Goal: Task Accomplishment & Management: Complete application form

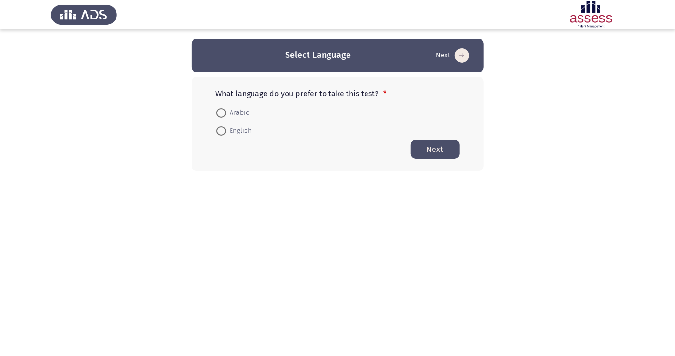
click at [225, 108] on span at bounding box center [221, 113] width 10 height 10
click at [225, 108] on input "Arabic" at bounding box center [221, 113] width 10 height 10
radio input "true"
click at [459, 153] on button "Next" at bounding box center [435, 148] width 49 height 19
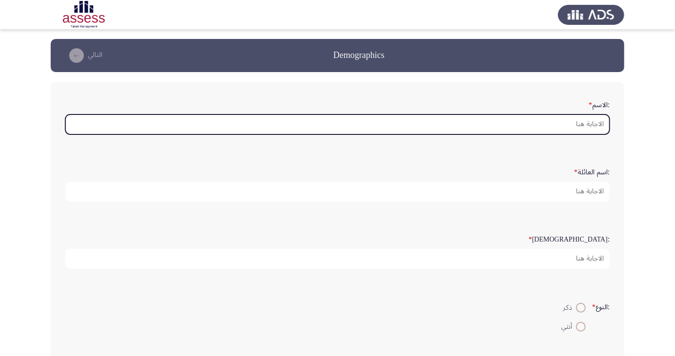
click at [588, 126] on input ":الاسم *" at bounding box center [337, 124] width 544 height 20
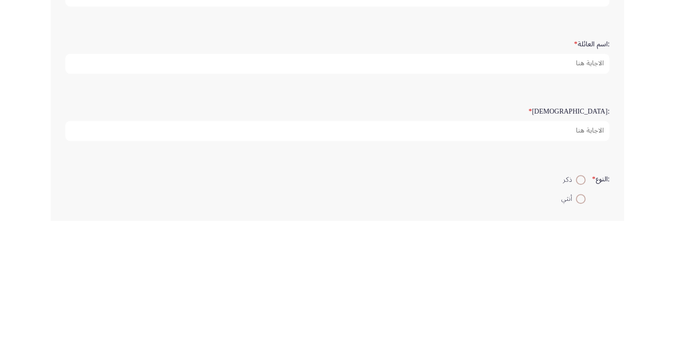
type input "Kamel"
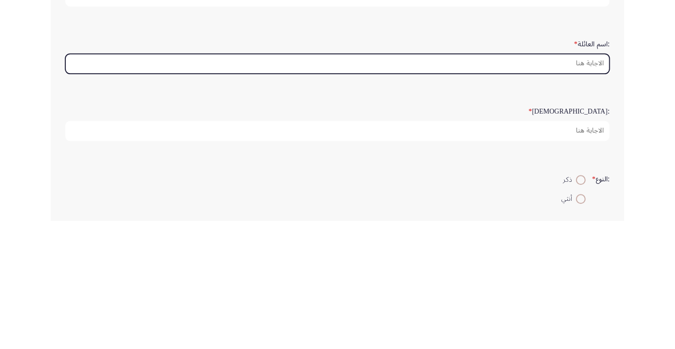
click at [587, 193] on input ":اسم العائلة *" at bounding box center [337, 192] width 544 height 20
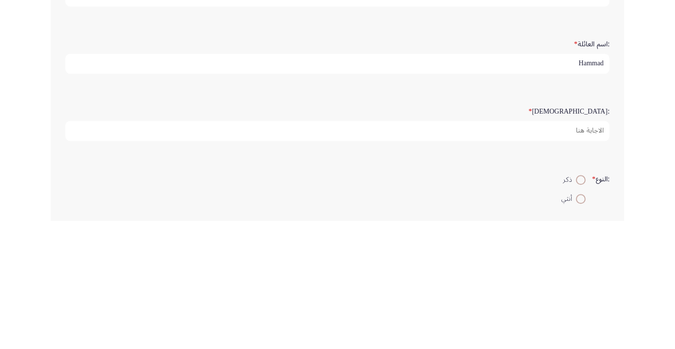
type input "Hammad"
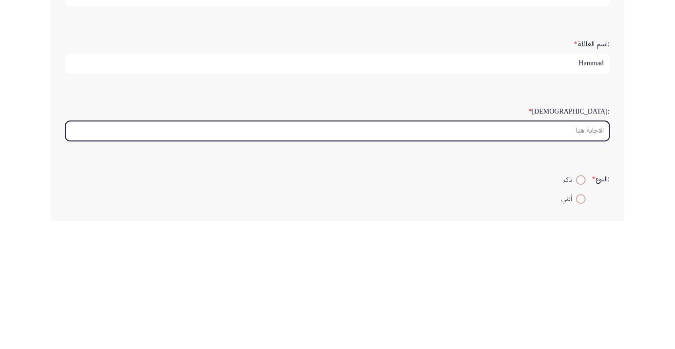
click at [592, 255] on input ":السن *" at bounding box center [337, 259] width 544 height 20
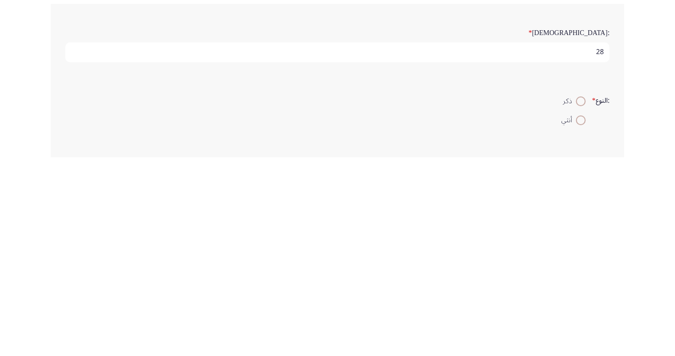
scroll to position [16, 0]
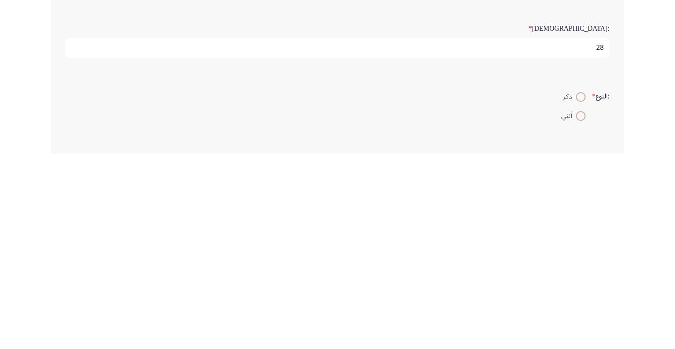
type input "28"
click at [581, 292] on span at bounding box center [581, 292] width 0 height 0
click at [579, 290] on input "ذكر" at bounding box center [581, 292] width 10 height 10
radio input "true"
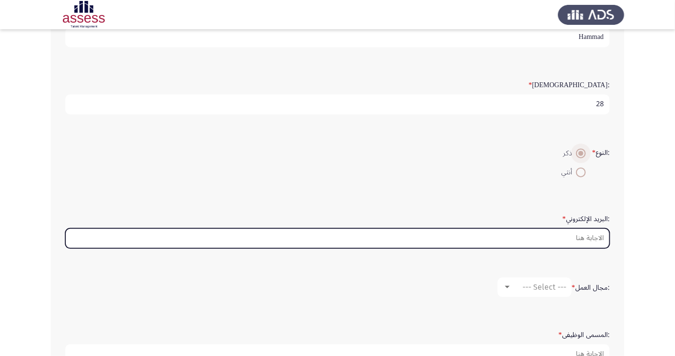
click at [590, 239] on input ":البريد الإلكتروني *" at bounding box center [337, 238] width 544 height 20
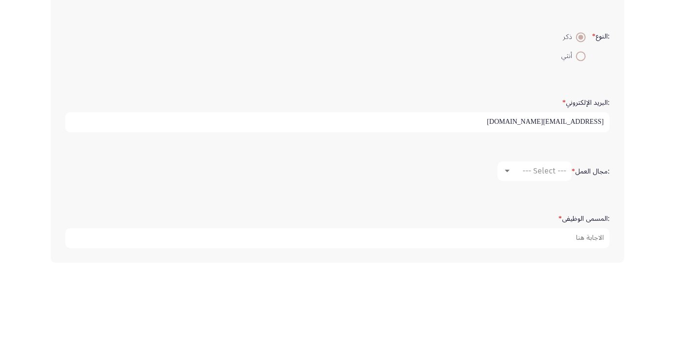
scroll to position [190, 0]
click at [575, 201] on input "[EMAIL_ADDRESS][DOMAIN_NAME]" at bounding box center [337, 203] width 544 height 20
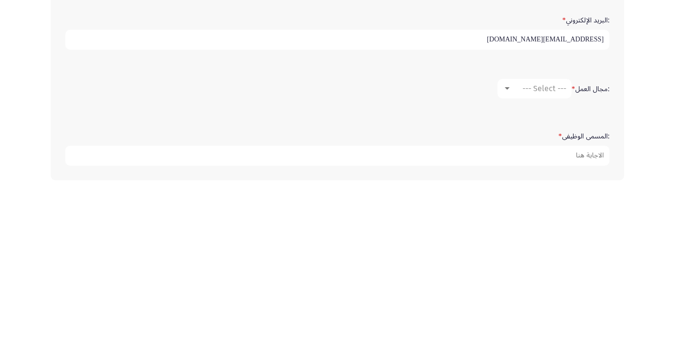
type input "[EMAIL_ADDRESS][DOMAIN_NAME]"
click at [545, 250] on span "--- Select ---" at bounding box center [544, 251] width 44 height 9
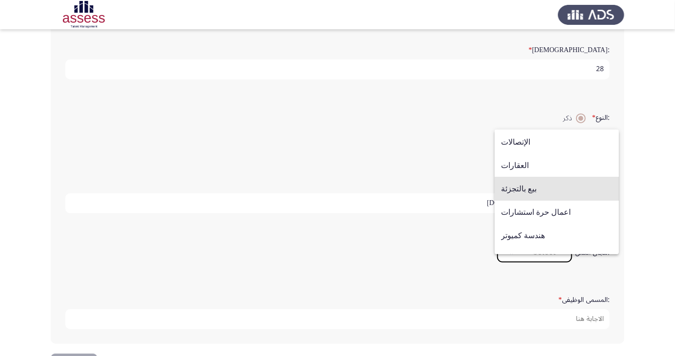
scroll to position [320, 0]
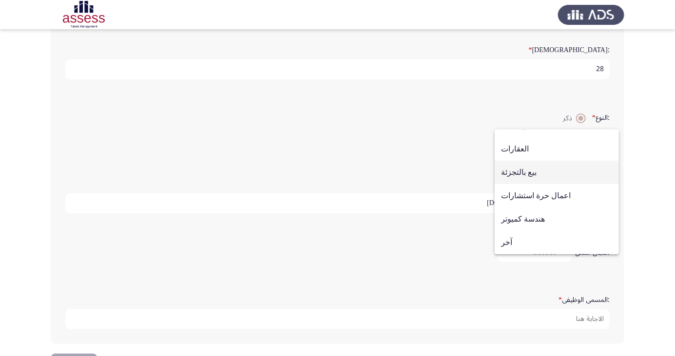
click at [550, 170] on span "بيع بالتجزئة" at bounding box center [557, 172] width 112 height 23
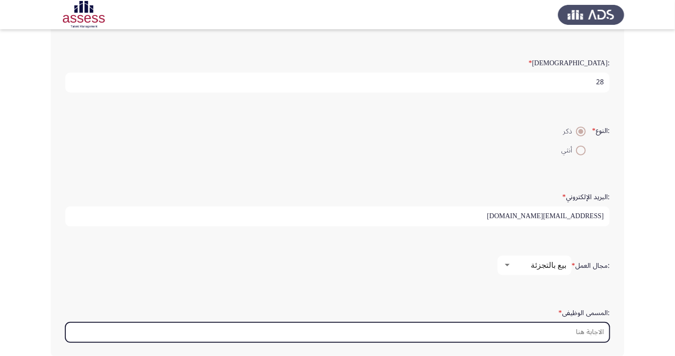
click at [589, 325] on input ":المسمى الوظيفى *" at bounding box center [337, 332] width 544 height 20
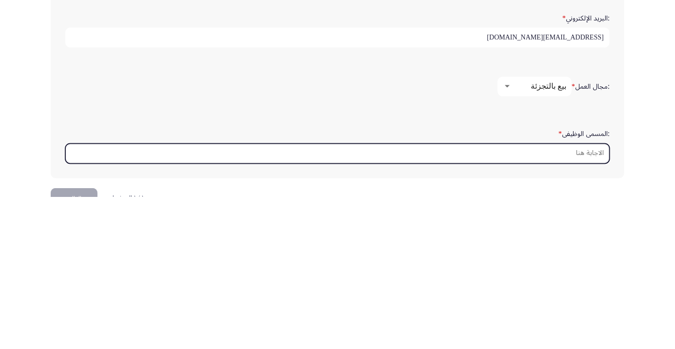
scroll to position [230, 0]
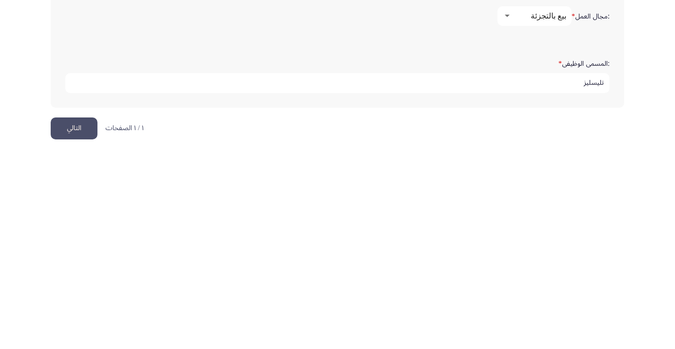
click at [595, 277] on input "تليسليز" at bounding box center [337, 278] width 544 height 20
click at [585, 277] on input "تلي سليز" at bounding box center [337, 278] width 544 height 20
click at [564, 278] on input "تلي سيليز" at bounding box center [337, 278] width 544 height 20
type input "تلي سيلز"
click at [74, 324] on button "التالي" at bounding box center [74, 324] width 47 height 22
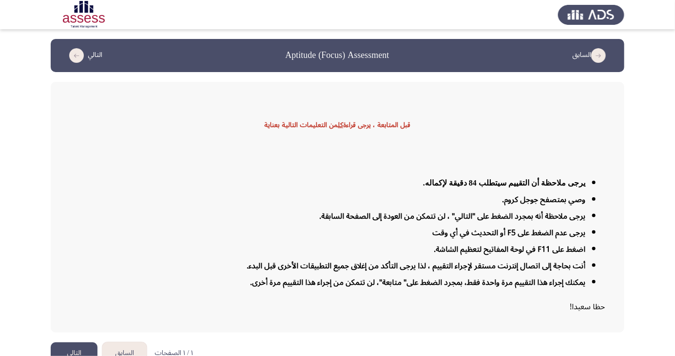
scroll to position [16, 0]
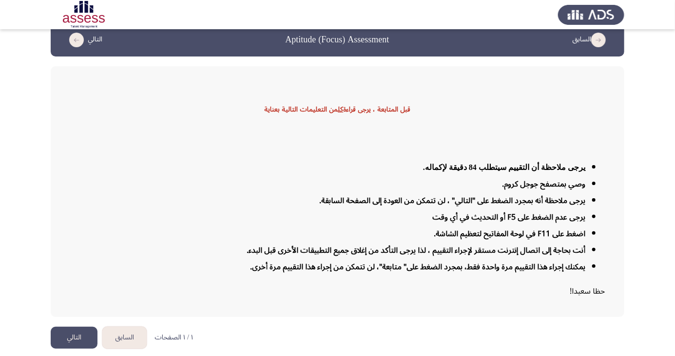
click at [74, 349] on button "التالي" at bounding box center [74, 338] width 47 height 22
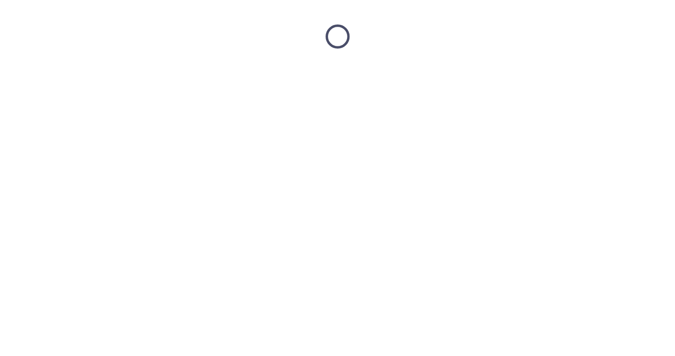
scroll to position [0, 0]
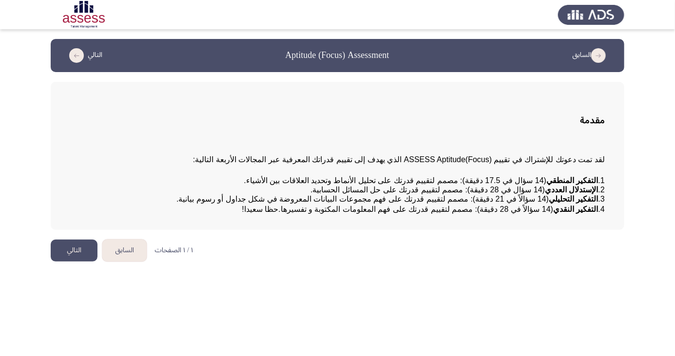
click at [578, 192] on strong "الإستدلال العددي" at bounding box center [571, 190] width 53 height 8
click at [590, 189] on pre "1. التفكير المنطقي (14 سؤال في 17.5 دقيقة): مصمم لتقييم قدرتك على تحليل الأنماط…" at bounding box center [337, 195] width 534 height 38
click at [591, 194] on strong "الإستدلال العددي" at bounding box center [571, 190] width 53 height 8
click at [593, 213] on strong "التفكير النقدي" at bounding box center [575, 209] width 45 height 8
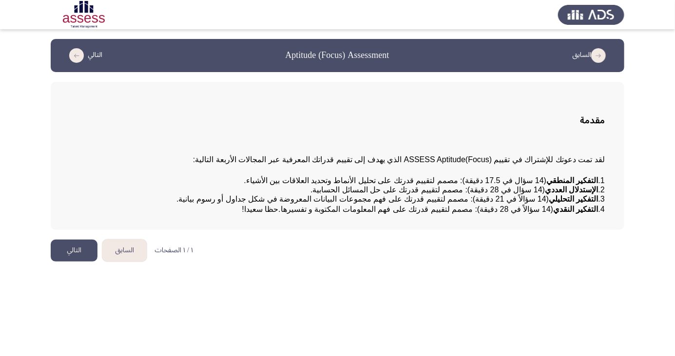
click at [600, 214] on pre "1. التفكير المنطقي (14 سؤال في 17.5 دقيقة): مصمم لتقييم قدرتك على تحليل الأنماط…" at bounding box center [337, 195] width 534 height 38
click at [71, 54] on icon "load next page" at bounding box center [76, 55] width 15 height 15
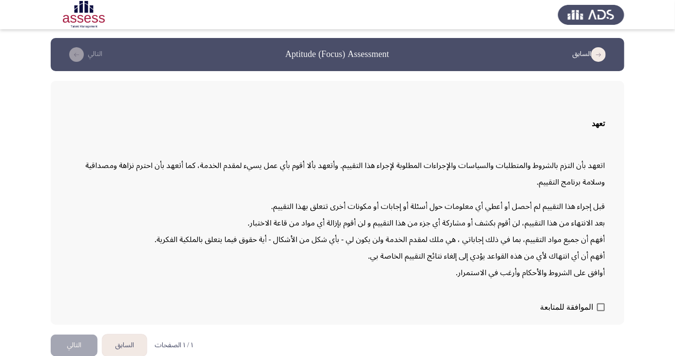
scroll to position [20, 0]
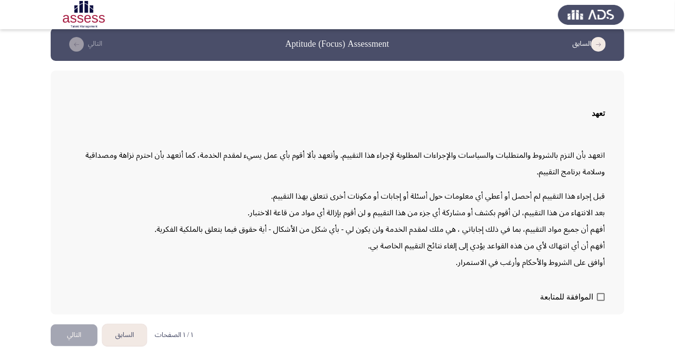
click at [602, 301] on span at bounding box center [601, 297] width 8 height 8
click at [601, 302] on input "الموافقة للمتابعة" at bounding box center [600, 301] width 0 height 0
checkbox input "true"
click at [74, 346] on button "التالي" at bounding box center [74, 335] width 47 height 22
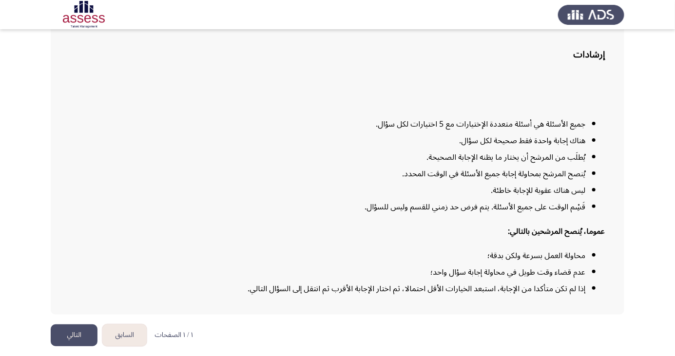
scroll to position [72, 0]
click at [71, 346] on button "التالي" at bounding box center [74, 335] width 47 height 22
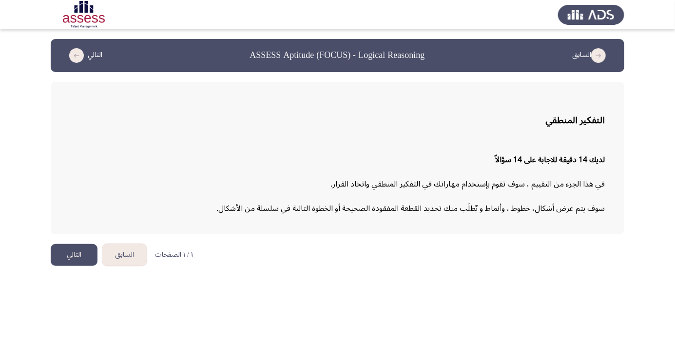
click at [80, 258] on button "التالي" at bounding box center [74, 255] width 47 height 22
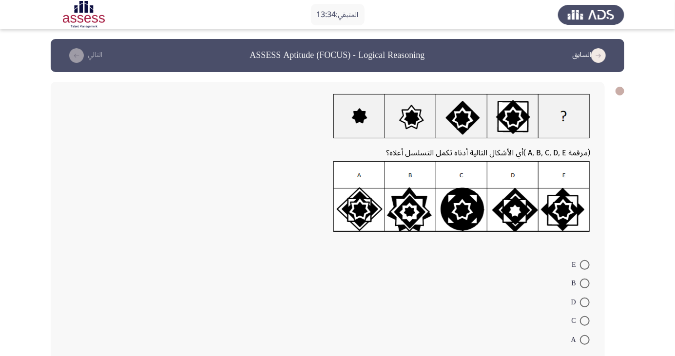
scroll to position [6, 0]
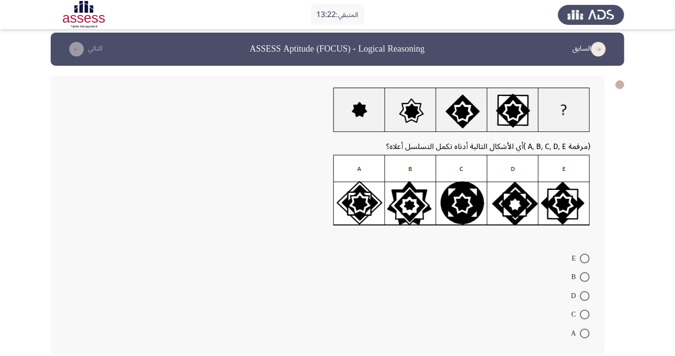
click at [585, 296] on span at bounding box center [585, 296] width 10 height 10
click at [585, 296] on input "D" at bounding box center [585, 296] width 10 height 10
radio input "true"
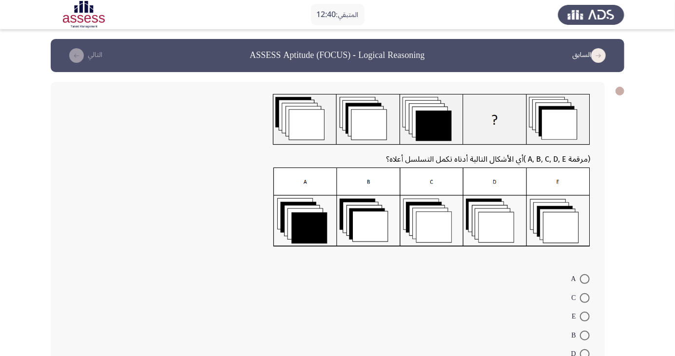
scroll to position [21, 0]
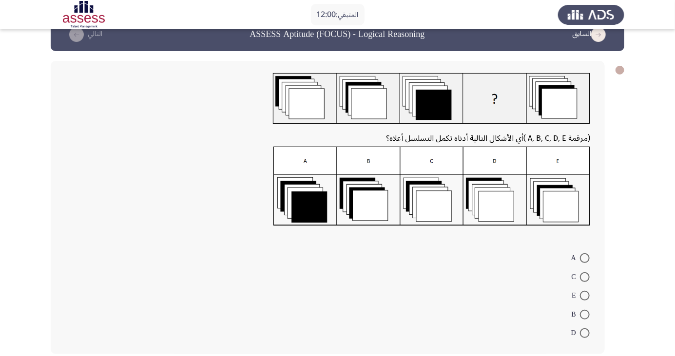
click at [562, 199] on img at bounding box center [431, 186] width 317 height 79
click at [585, 295] on span at bounding box center [585, 296] width 10 height 10
click at [585, 295] on input "E" at bounding box center [585, 296] width 10 height 10
radio input "true"
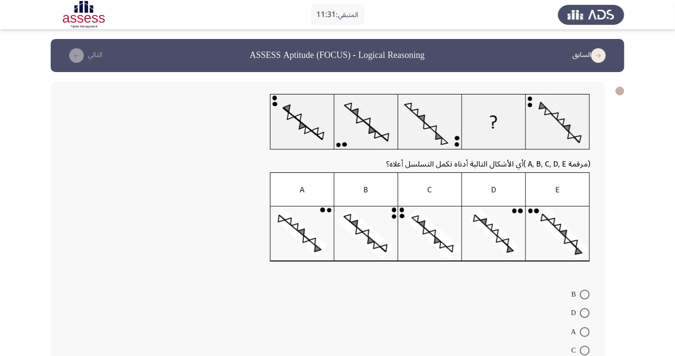
scroll to position [36, 0]
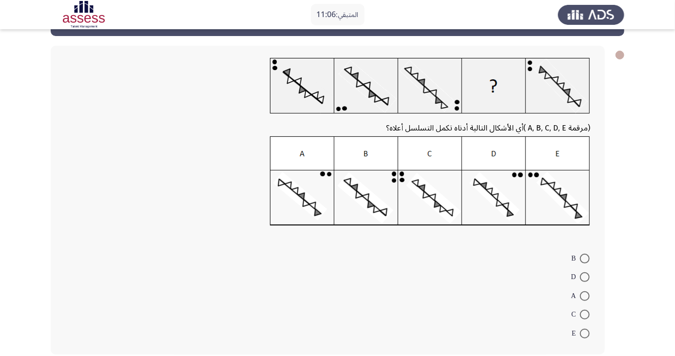
click at [585, 277] on span at bounding box center [585, 277] width 10 height 10
click at [585, 277] on input "D" at bounding box center [585, 277] width 10 height 10
radio input "true"
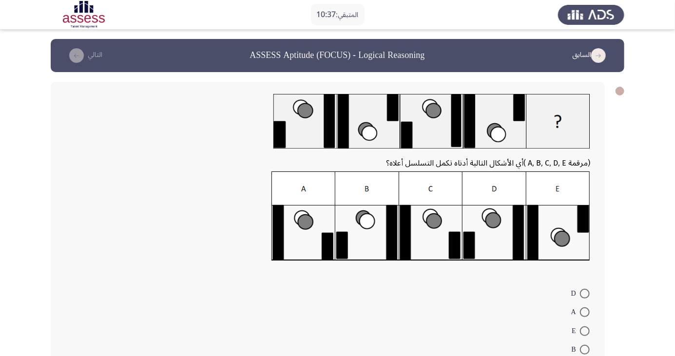
click at [534, 202] on img at bounding box center [430, 216] width 319 height 90
click at [585, 312] on span at bounding box center [585, 312] width 10 height 10
click at [585, 312] on input "A" at bounding box center [585, 312] width 10 height 10
radio input "true"
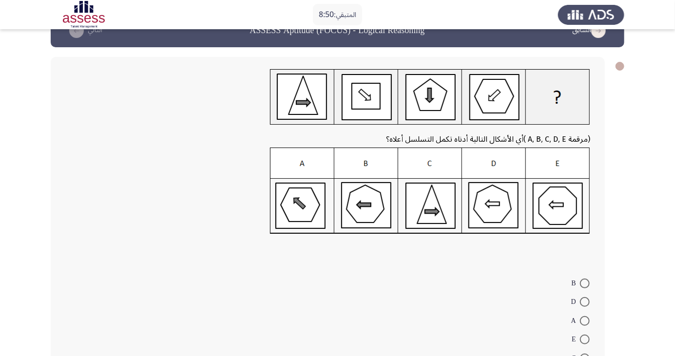
scroll to position [50, 0]
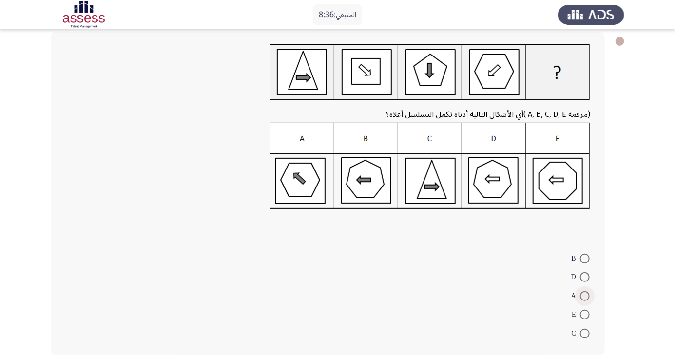
click at [585, 295] on span at bounding box center [585, 296] width 10 height 10
click at [585, 295] on input "A" at bounding box center [585, 296] width 10 height 10
radio input "true"
click at [585, 278] on span at bounding box center [585, 278] width 10 height 10
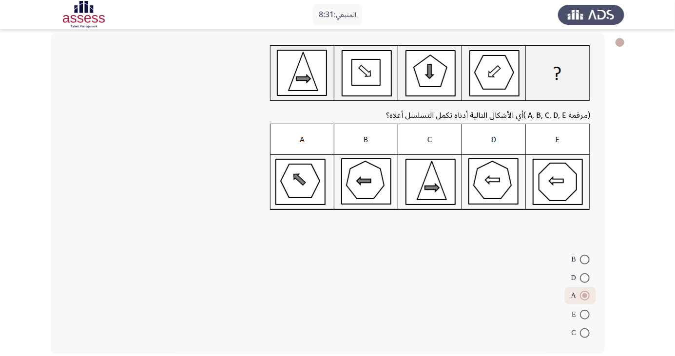
click at [585, 278] on input "D" at bounding box center [585, 278] width 10 height 10
radio input "true"
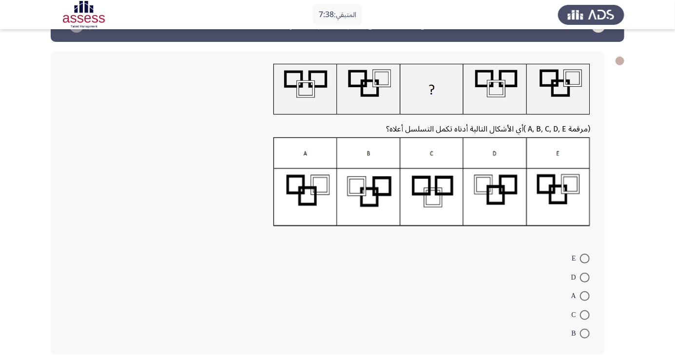
scroll to position [31, 0]
click at [585, 314] on span at bounding box center [585, 315] width 10 height 10
click at [585, 314] on input "C" at bounding box center [585, 315] width 10 height 10
radio input "true"
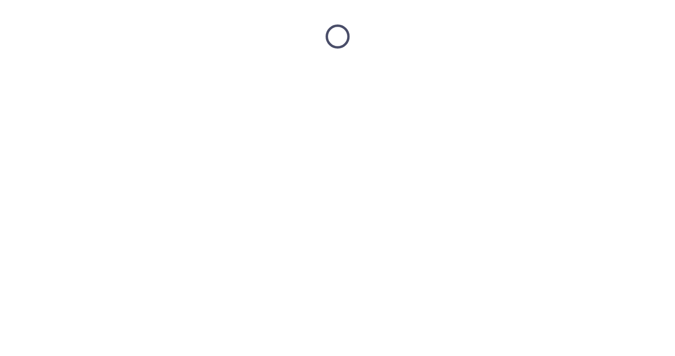
scroll to position [0, 0]
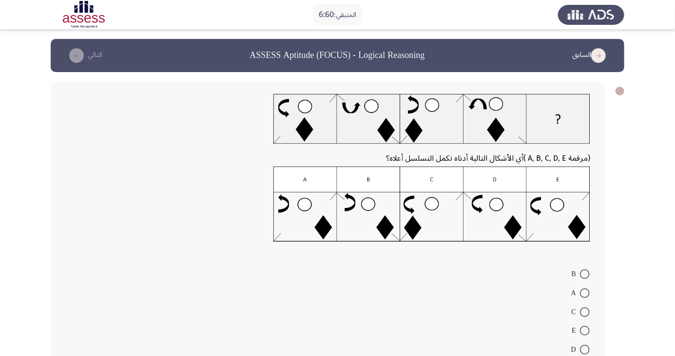
click at [588, 349] on span at bounding box center [585, 350] width 10 height 10
click at [588, 349] on input "D" at bounding box center [585, 350] width 10 height 10
radio input "true"
click at [75, 60] on icon "load next page" at bounding box center [76, 55] width 15 height 15
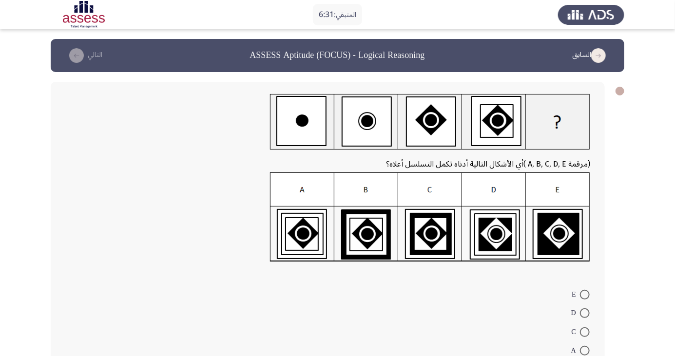
click at [585, 313] on span at bounding box center [585, 313] width 10 height 10
click at [585, 313] on input "D" at bounding box center [585, 313] width 10 height 10
radio input "true"
click at [77, 51] on icon "load next page" at bounding box center [76, 55] width 15 height 15
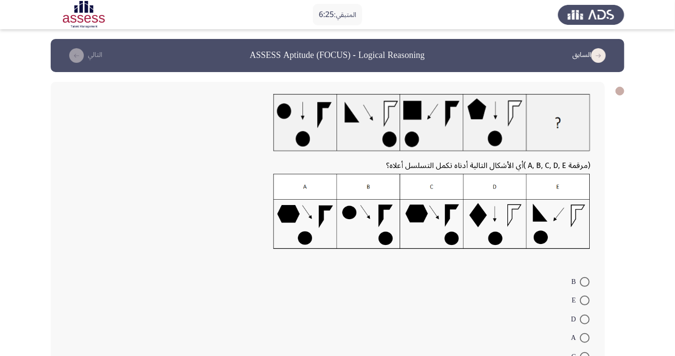
scroll to position [1, 0]
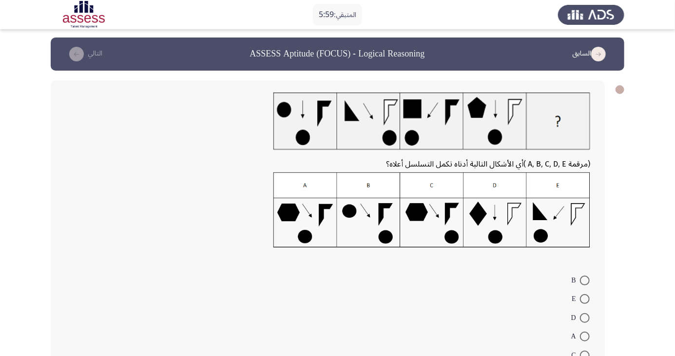
click at [585, 336] on span at bounding box center [585, 337] width 10 height 10
click at [585, 336] on input "A" at bounding box center [585, 337] width 10 height 10
radio input "true"
click at [82, 57] on icon "load next page" at bounding box center [76, 54] width 15 height 15
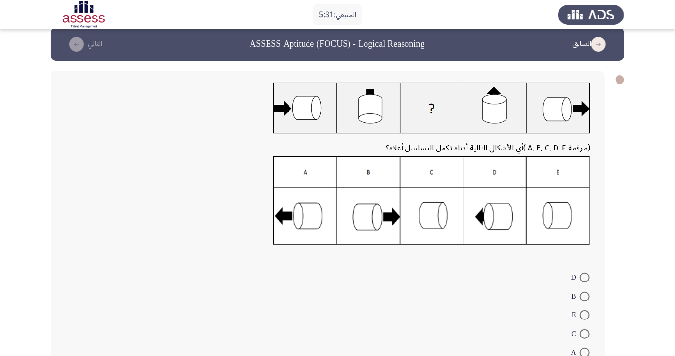
scroll to position [14, 0]
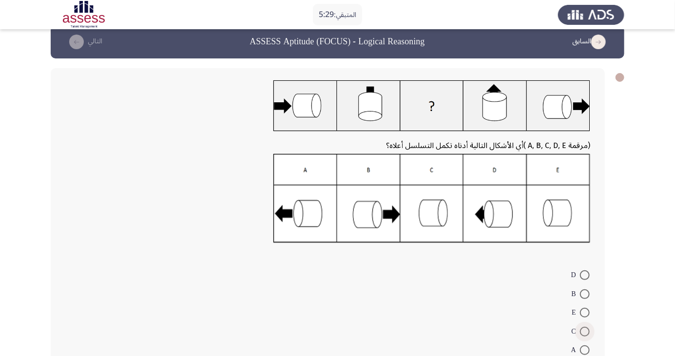
click at [585, 331] on span at bounding box center [585, 332] width 10 height 10
click at [585, 331] on input "C" at bounding box center [585, 332] width 10 height 10
radio input "true"
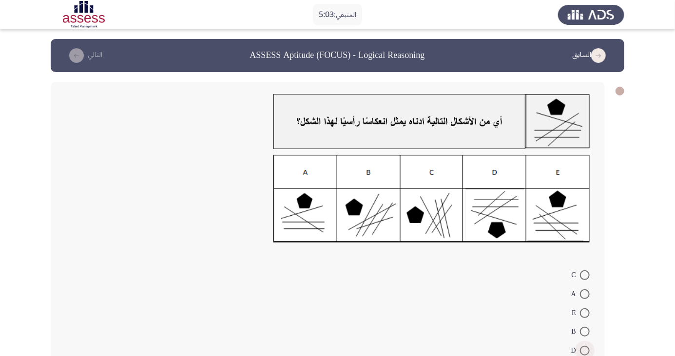
click at [585, 350] on span at bounding box center [585, 351] width 10 height 10
click at [585, 350] on input "D" at bounding box center [585, 351] width 10 height 10
radio input "true"
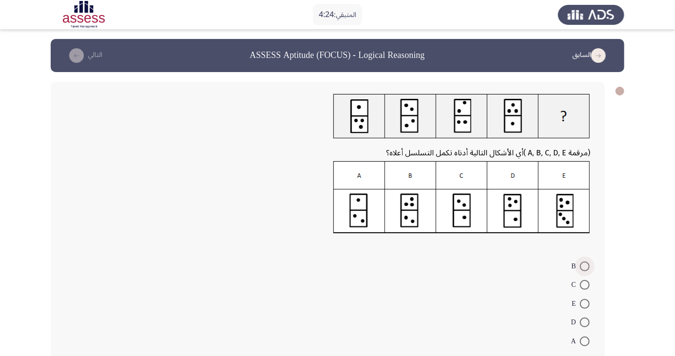
click at [585, 266] on span at bounding box center [585, 267] width 10 height 10
click at [585, 266] on input "B" at bounding box center [585, 267] width 10 height 10
radio input "true"
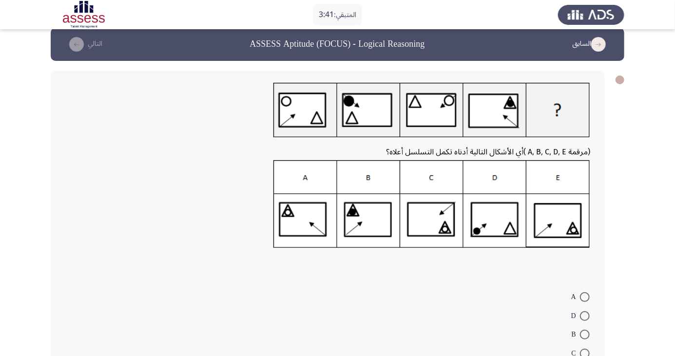
scroll to position [11, 0]
click at [585, 335] on span at bounding box center [585, 335] width 10 height 10
click at [585, 335] on input "B" at bounding box center [585, 335] width 10 height 10
radio input "true"
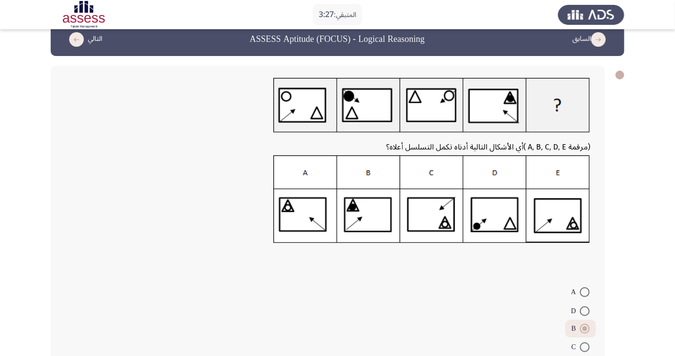
scroll to position [16, 0]
click at [78, 45] on icon "load next page" at bounding box center [76, 40] width 15 height 15
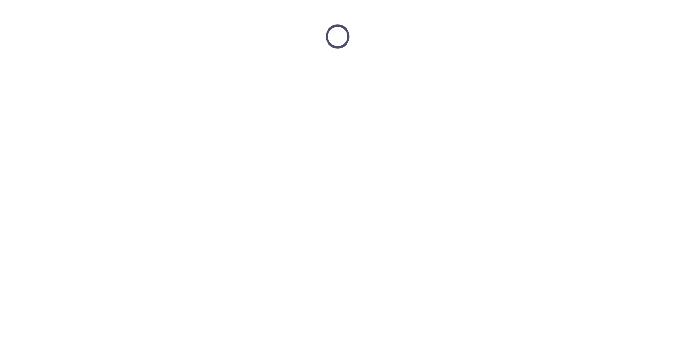
scroll to position [0, 0]
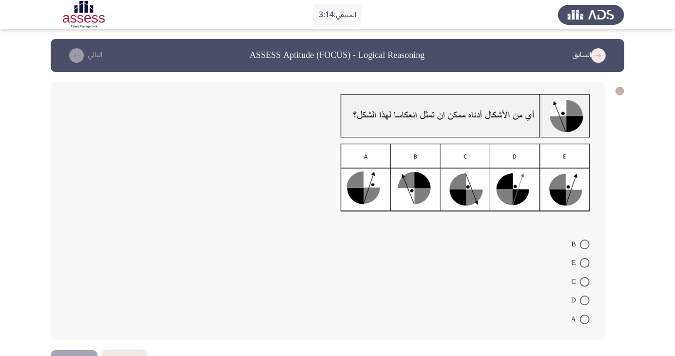
click at [589, 273] on mat-radio-button "C" at bounding box center [580, 281] width 31 height 19
click at [585, 263] on span at bounding box center [585, 263] width 10 height 10
click at [585, 263] on input "E" at bounding box center [585, 263] width 10 height 10
radio input "true"
click at [79, 56] on icon "load next page" at bounding box center [76, 55] width 15 height 15
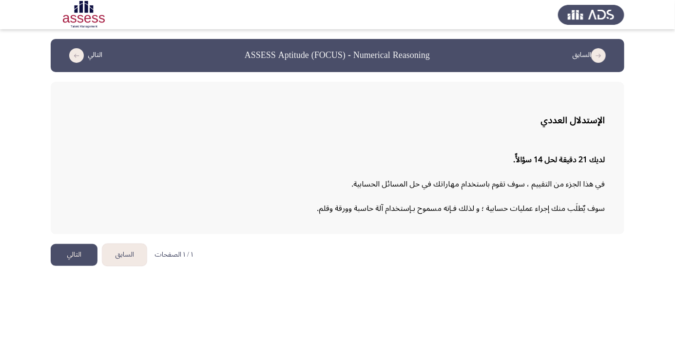
click at [74, 258] on button "التالي" at bounding box center [74, 255] width 47 height 22
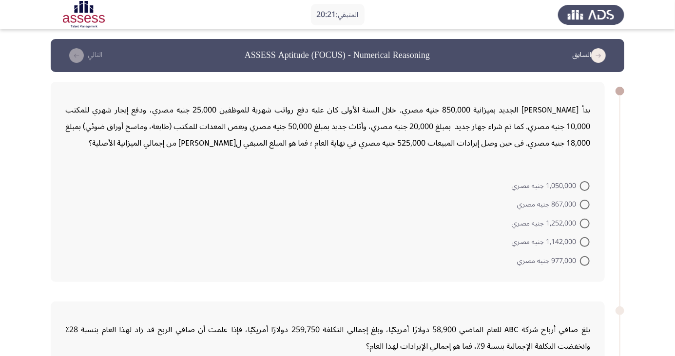
click at [176, 64] on header "السابق ASSESS Aptitude (FOCUS) - Numerical Reasoning التالي" at bounding box center [337, 55] width 573 height 33
click at [206, 103] on p "بدأ موسى مشروعه الجديد بميزانية 850,000 جنيه مصري. خلال السنة الأولى كان عليه د…" at bounding box center [327, 127] width 525 height 50
click at [246, 95] on div "بدأ موسى مشروعه الجديد بميزانية 850,000 جنيه مصري. خلال السنة الأولى كان عليه د…" at bounding box center [327, 126] width 525 height 65
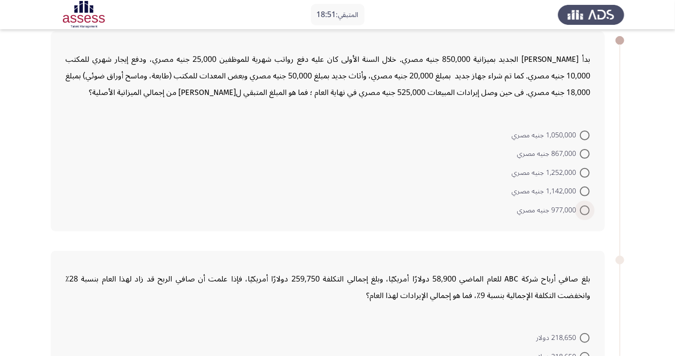
scroll to position [50, 0]
click at [582, 193] on span at bounding box center [585, 192] width 10 height 10
click at [582, 193] on input "1,142,000 جنيه مصري" at bounding box center [585, 192] width 10 height 10
radio input "true"
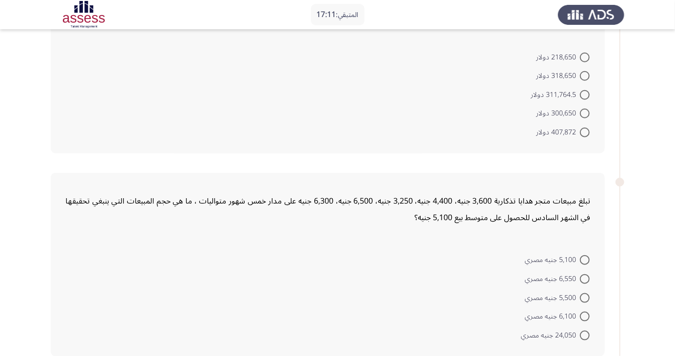
scroll to position [324, 0]
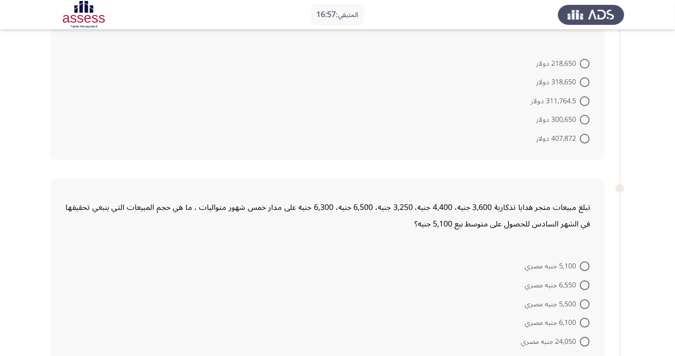
click at [585, 284] on span at bounding box center [585, 286] width 10 height 10
click at [585, 284] on input "6,550 جنيه مصري" at bounding box center [585, 286] width 10 height 10
radio input "true"
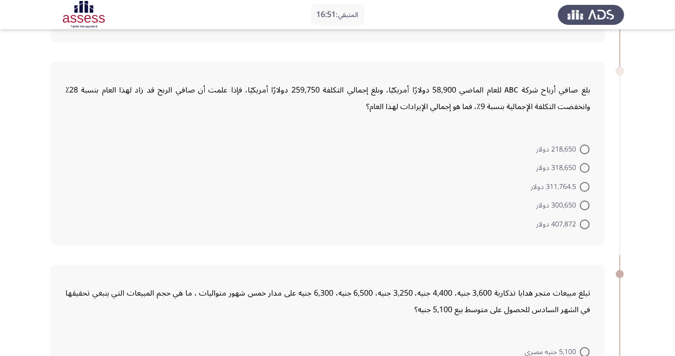
scroll to position [238, 0]
click at [672, 128] on app-assessment-container "المتبقي: 16:37 السابق ASSESS Aptitude (FOCUS) - Numerical Reasoning التالي بدأ …" at bounding box center [337, 316] width 675 height 1030
click at [582, 124] on div "بلغ صافي أرباح شركة ABC للعام الماضي 58,900 دولارًا أمريكيًا، وبلغ إجمالي التكل…" at bounding box center [328, 154] width 554 height 184
click at [585, 168] on span at bounding box center [585, 169] width 10 height 10
click at [585, 168] on input "318,650 دولار" at bounding box center [585, 169] width 10 height 10
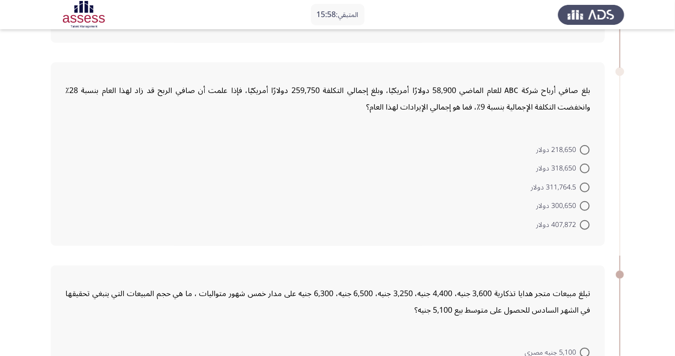
radio input "true"
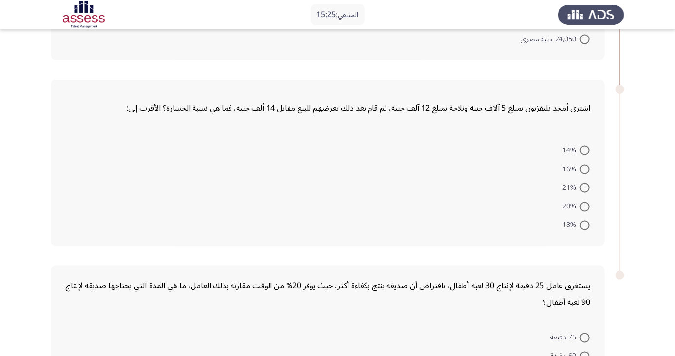
scroll to position [625, 0]
click at [585, 148] on span at bounding box center [585, 150] width 10 height 10
click at [585, 148] on input "14%" at bounding box center [585, 150] width 10 height 10
radio input "true"
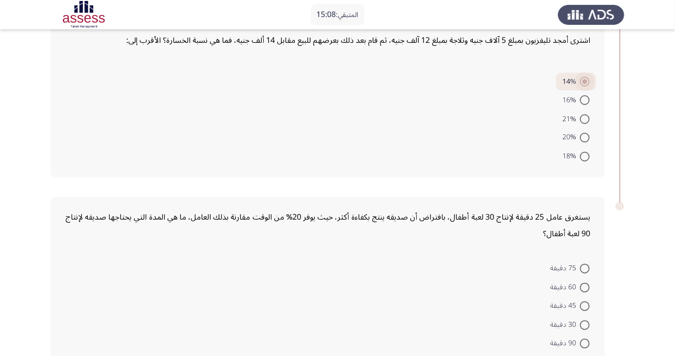
scroll to position [701, 0]
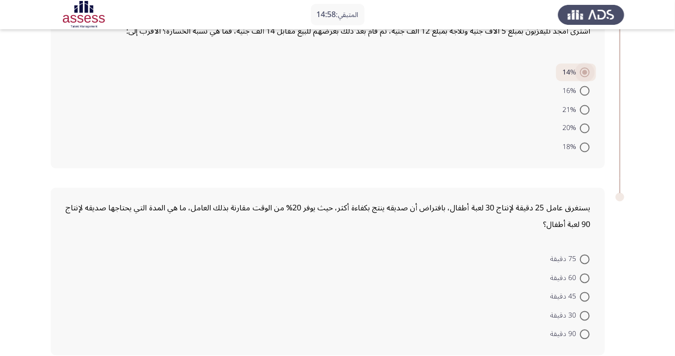
click at [587, 278] on span at bounding box center [585, 279] width 10 height 10
click at [587, 278] on input "60 دقيقة" at bounding box center [585, 279] width 10 height 10
radio input "true"
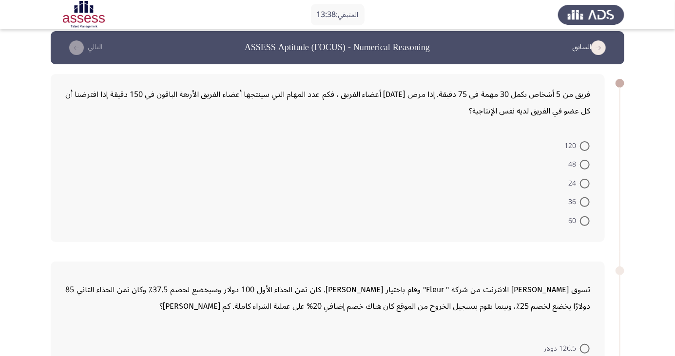
scroll to position [9, 0]
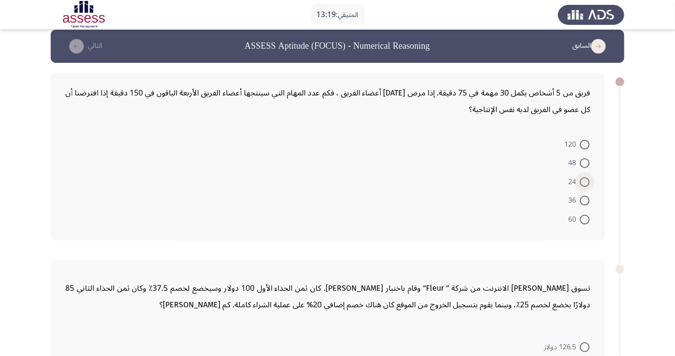
click at [585, 181] on span at bounding box center [585, 182] width 10 height 10
click at [585, 181] on input "24" at bounding box center [585, 182] width 10 height 10
radio input "true"
click at [585, 217] on span at bounding box center [585, 218] width 10 height 10
click at [585, 217] on input "60" at bounding box center [585, 218] width 10 height 10
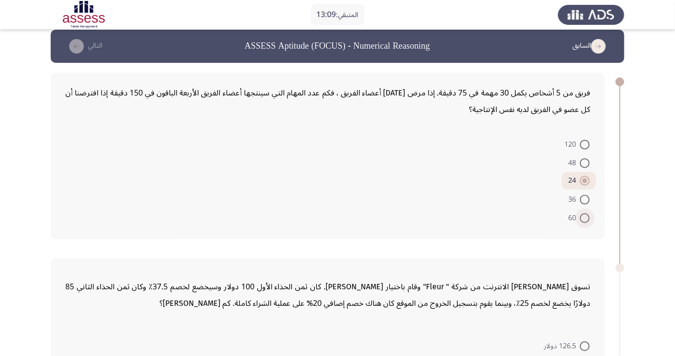
radio input "true"
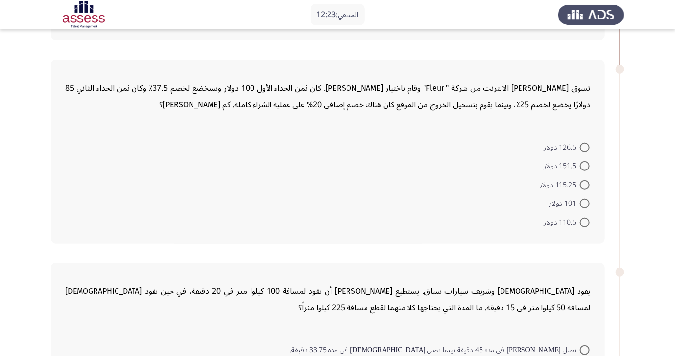
scroll to position [209, 0]
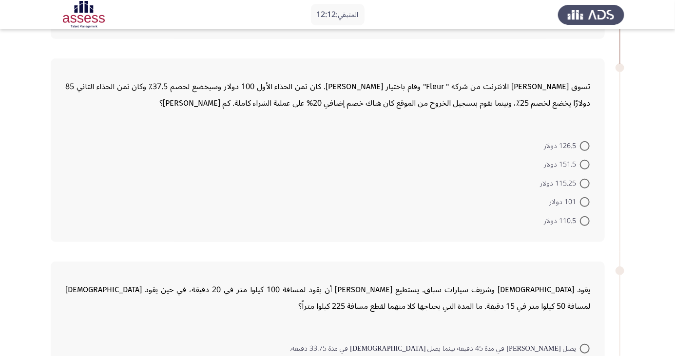
click at [3, 233] on app-assessment-container "المتبقي: 12:12 السابق ASSESS Aptitude (FOCUS) - Numerical Reasoning التالي فريق…" at bounding box center [337, 336] width 675 height 1015
click at [76, 179] on form "126.5 دولار 151.5 دولار 115.25 دولار 101 دولار 110.5 دولار" at bounding box center [327, 183] width 525 height 94
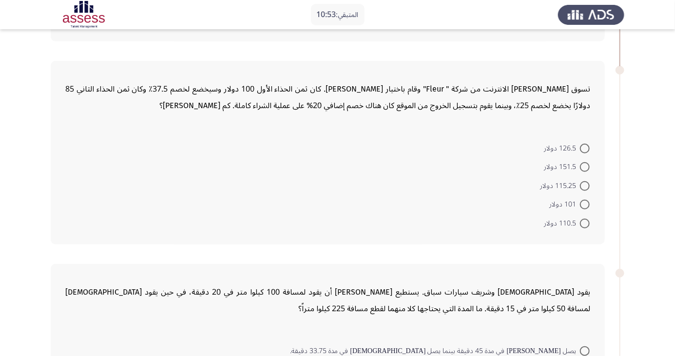
click at [60, 326] on div "يقود اسلام وشريف سيارات سباق. يستطيع شريف أن يقود لمسافة 100 كيلوا متر في 20 دق…" at bounding box center [328, 356] width 554 height 184
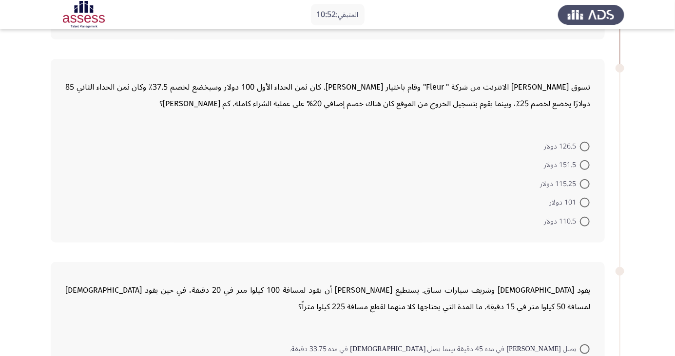
scroll to position [208, 0]
click at [585, 184] on span at bounding box center [585, 185] width 10 height 10
click at [585, 184] on input "115.25 دولار" at bounding box center [585, 185] width 10 height 10
radio input "true"
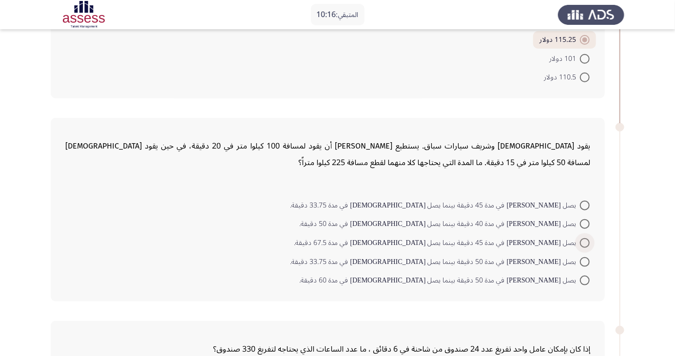
scroll to position [352, 0]
click at [583, 245] on span at bounding box center [585, 243] width 10 height 10
click at [583, 245] on input "يصل شريف في مدة 45 دقيقة بينما يصل اسلام في مدة 67.5 دقيقة." at bounding box center [585, 243] width 10 height 10
radio input "true"
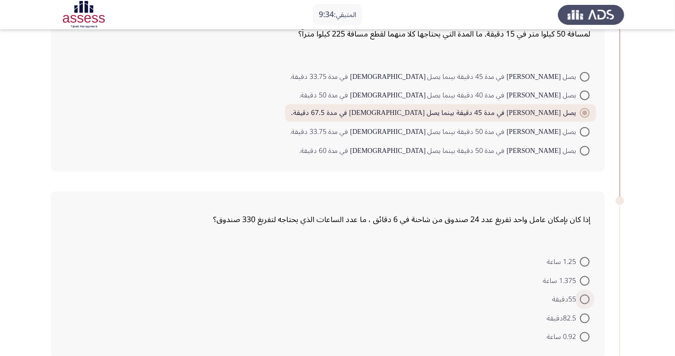
scroll to position [488, 0]
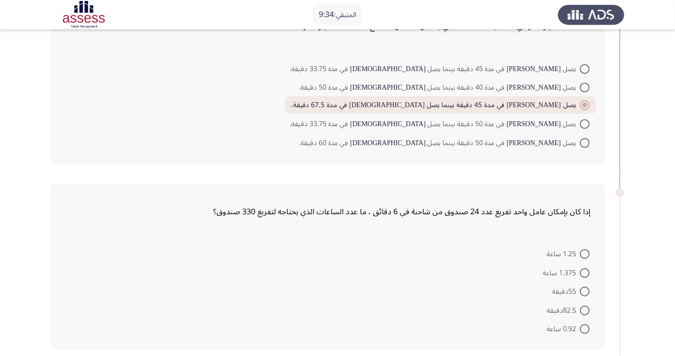
click at [585, 271] on span at bounding box center [585, 273] width 10 height 10
click at [585, 271] on input "1.375 ساعة" at bounding box center [585, 273] width 10 height 10
radio input "true"
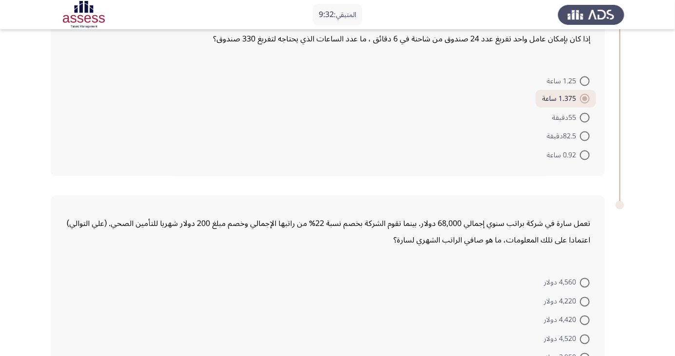
scroll to position [684, 0]
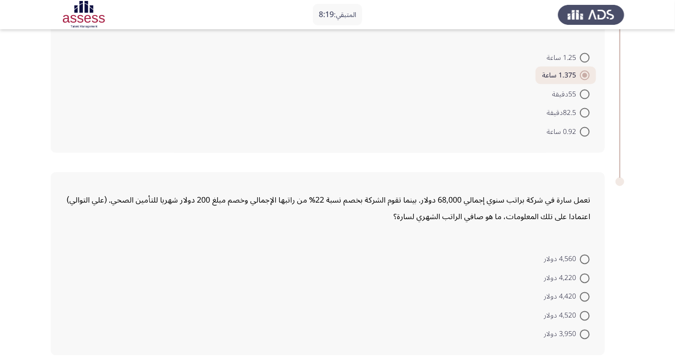
click at [585, 333] on span at bounding box center [585, 335] width 10 height 10
click at [585, 333] on input "3,950 دولار" at bounding box center [585, 335] width 10 height 10
radio input "true"
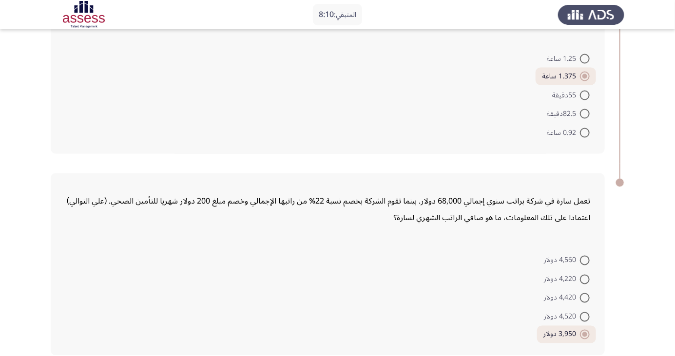
scroll to position [0, 0]
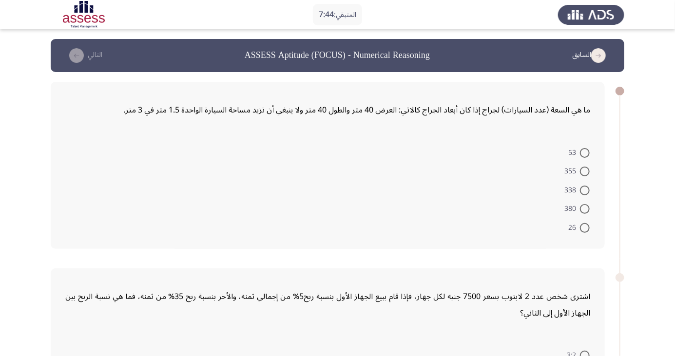
click at [351, 152] on form "53 355 338 380 26" at bounding box center [327, 190] width 525 height 94
click at [585, 190] on span at bounding box center [585, 191] width 10 height 10
click at [585, 190] on input "338" at bounding box center [585, 191] width 10 height 10
radio input "true"
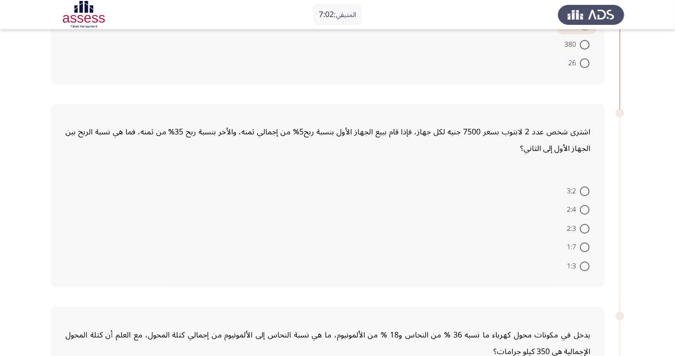
scroll to position [164, 0]
click at [585, 246] on span at bounding box center [585, 247] width 10 height 10
click at [585, 246] on input "1:7" at bounding box center [585, 247] width 10 height 10
radio input "true"
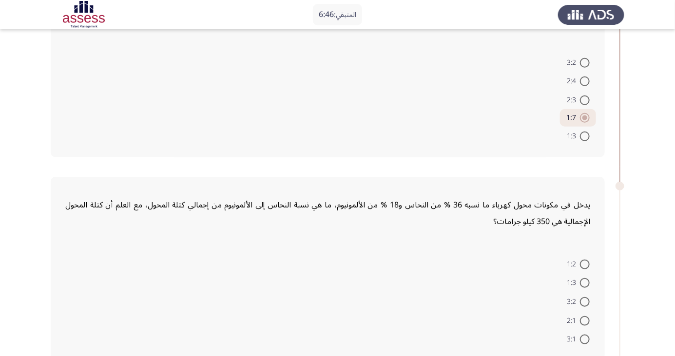
scroll to position [298, 0]
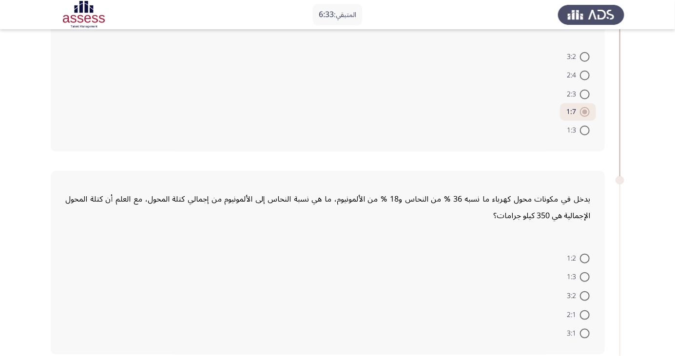
click at [583, 260] on span at bounding box center [585, 259] width 10 height 10
click at [583, 260] on input "1:2" at bounding box center [585, 259] width 10 height 10
radio input "true"
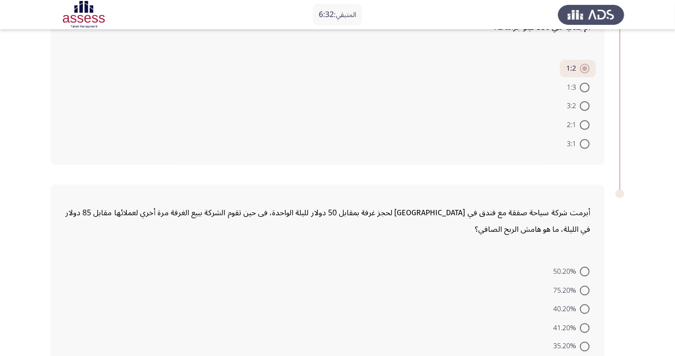
scroll to position [499, 0]
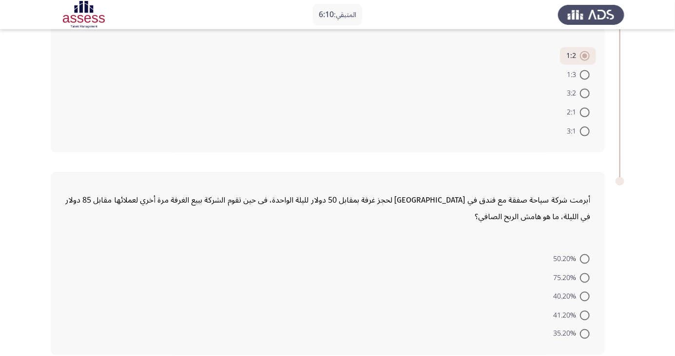
click at [585, 333] on span at bounding box center [585, 334] width 10 height 10
click at [585, 333] on input "35.20%" at bounding box center [585, 334] width 10 height 10
radio input "true"
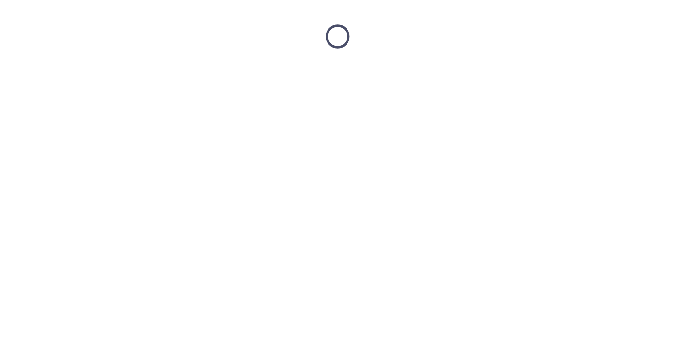
scroll to position [0, 0]
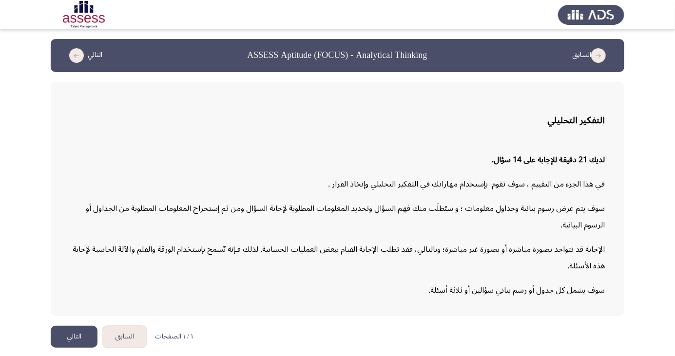
click at [84, 58] on button "التالي" at bounding box center [83, 56] width 43 height 16
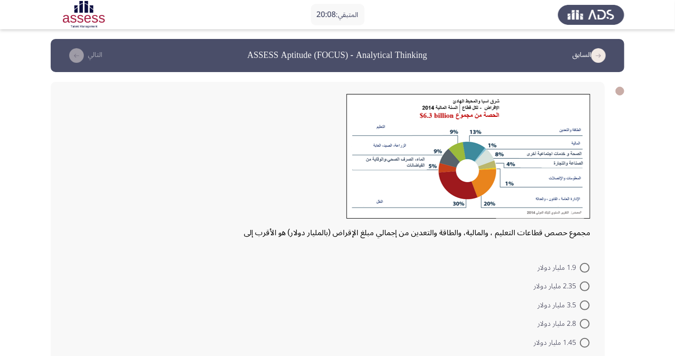
scroll to position [9, 0]
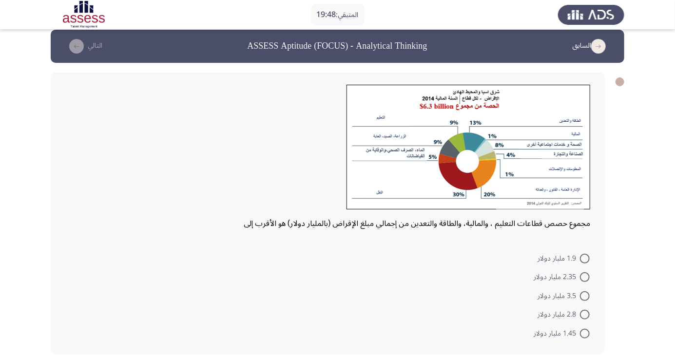
click at [587, 331] on span at bounding box center [585, 334] width 10 height 10
click at [587, 331] on input "1.45 مليار دولار" at bounding box center [585, 334] width 10 height 10
radio input "true"
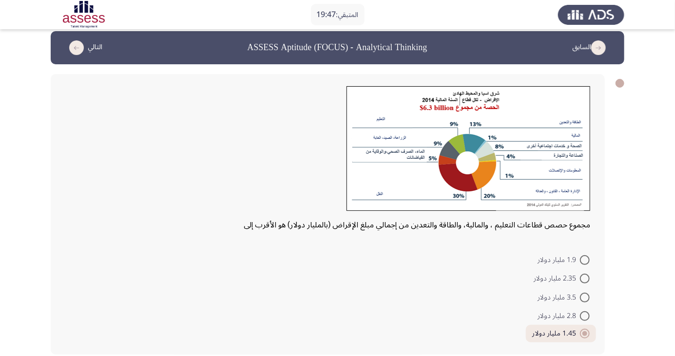
click at [585, 259] on span at bounding box center [585, 260] width 10 height 10
click at [585, 259] on input "1.9 مليار دولار" at bounding box center [585, 260] width 10 height 10
radio input "true"
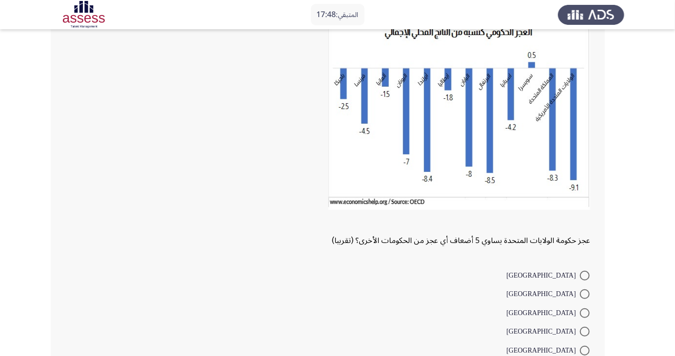
scroll to position [72, 0]
click at [585, 275] on span at bounding box center [585, 276] width 10 height 10
click at [585, 275] on input "إيطاليا" at bounding box center [585, 276] width 10 height 10
radio input "true"
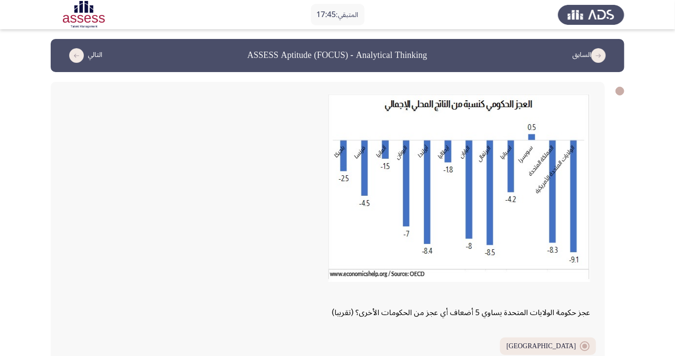
click at [85, 55] on button "التالي" at bounding box center [83, 56] width 43 height 16
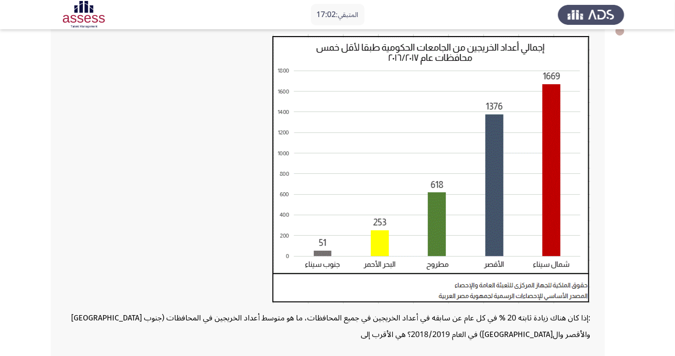
scroll to position [60, 0]
click at [546, 339] on div ": إذا كان هناك زيادة ثابته 20 % في كل عام عن سابقه في أعداد الخريجين في جميع ال…" at bounding box center [327, 326] width 525 height 33
click at [498, 301] on img at bounding box center [431, 169] width 318 height 270
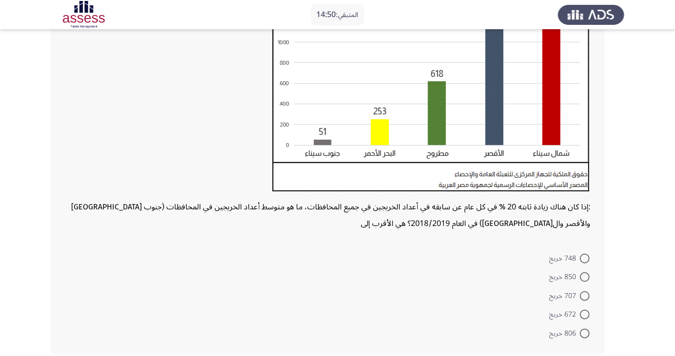
scroll to position [170, 0]
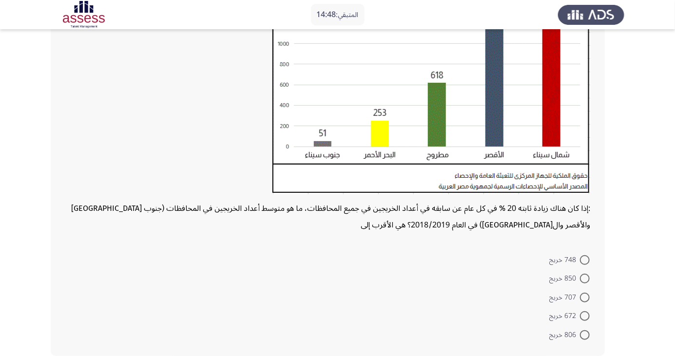
click at [585, 319] on span at bounding box center [585, 316] width 10 height 10
click at [585, 319] on input "672 خريج" at bounding box center [585, 316] width 10 height 10
radio input "true"
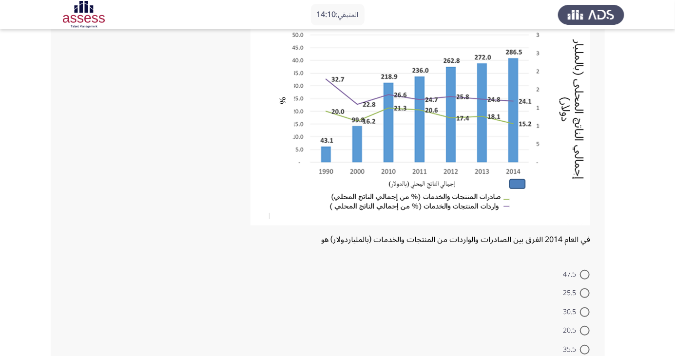
scroll to position [92, 0]
click at [585, 349] on span at bounding box center [585, 350] width 10 height 10
click at [585, 349] on input "35.5" at bounding box center [585, 350] width 10 height 10
radio input "true"
click at [587, 348] on span at bounding box center [585, 348] width 10 height 10
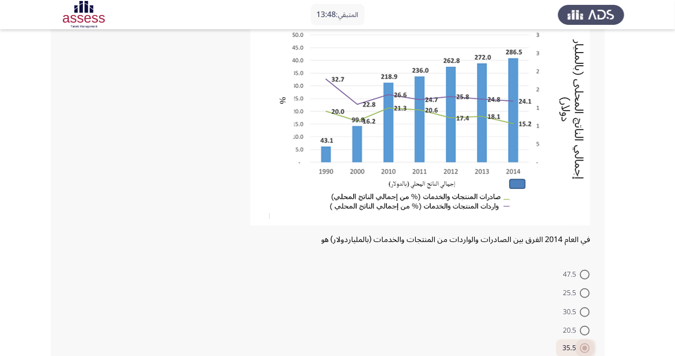
click at [587, 348] on input "35.5" at bounding box center [585, 348] width 10 height 10
click at [588, 335] on span at bounding box center [585, 331] width 10 height 10
click at [588, 335] on input "20.5" at bounding box center [585, 331] width 10 height 10
radio input "true"
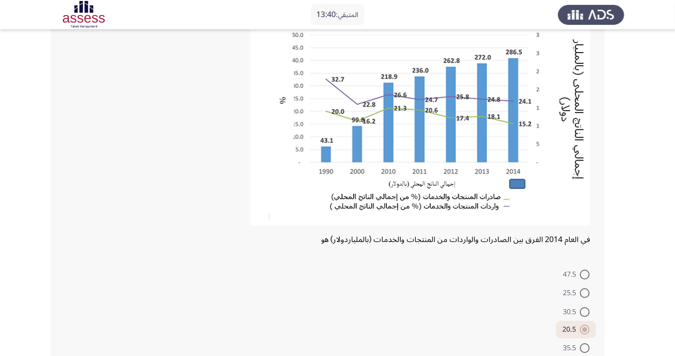
scroll to position [0, 0]
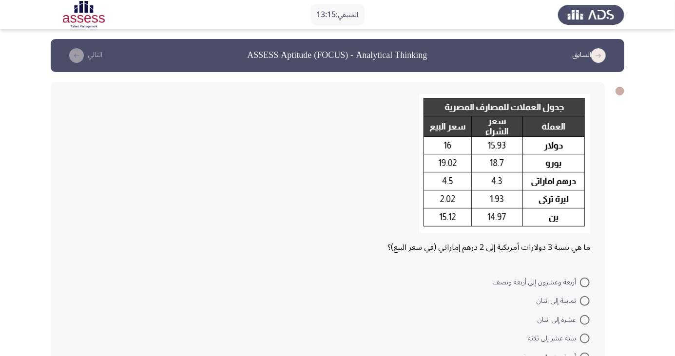
click at [573, 295] on span "ثمانية إلى اثنان" at bounding box center [557, 301] width 43 height 12
click at [580, 296] on input "ثمانية إلى اثنان" at bounding box center [585, 301] width 10 height 10
radio input "true"
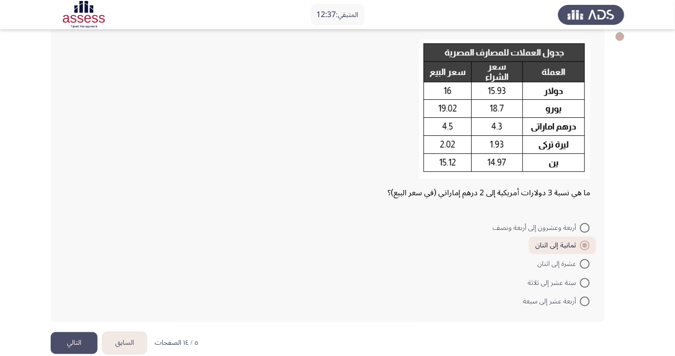
scroll to position [70, 0]
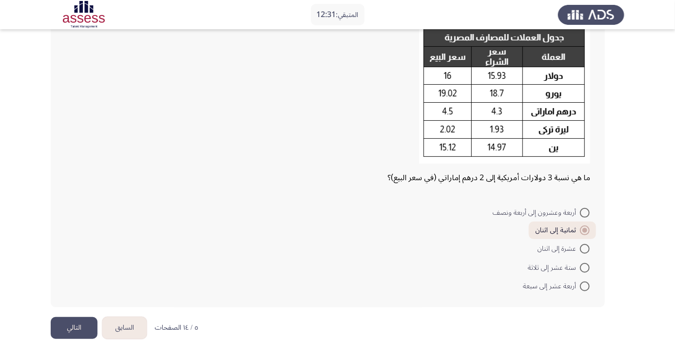
click at [76, 331] on button "التالي" at bounding box center [74, 328] width 47 height 22
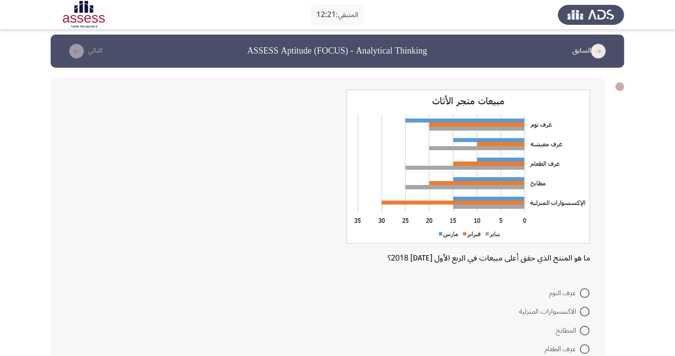
scroll to position [15, 0]
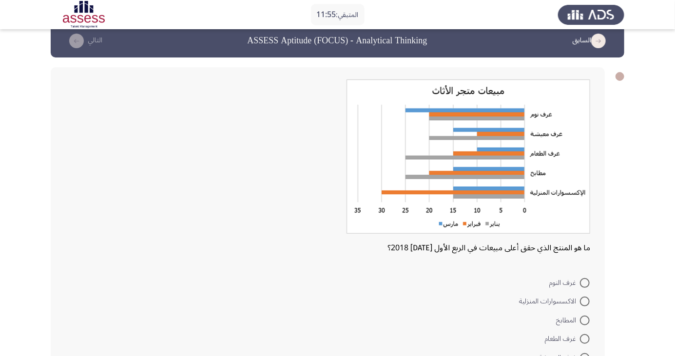
click at [524, 157] on img at bounding box center [468, 156] width 244 height 154
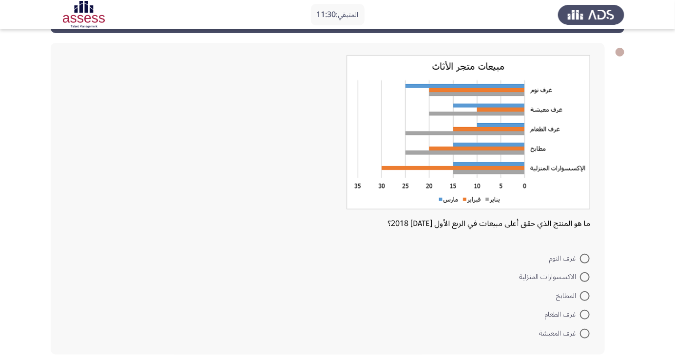
click at [586, 268] on mat-radio-button "الاكسسوارات المنزلية" at bounding box center [553, 276] width 83 height 19
click at [585, 258] on span at bounding box center [585, 259] width 10 height 10
click at [585, 258] on input "غرف النوم" at bounding box center [585, 259] width 10 height 10
radio input "true"
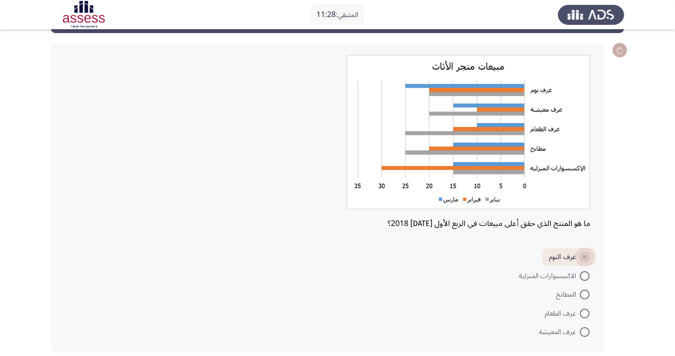
scroll to position [38, 0]
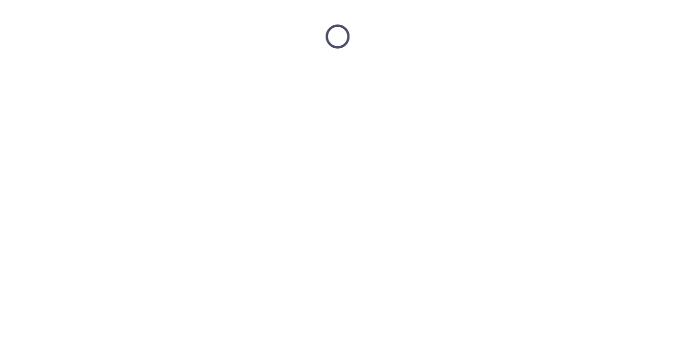
click at [74, 73] on html at bounding box center [337, 36] width 675 height 73
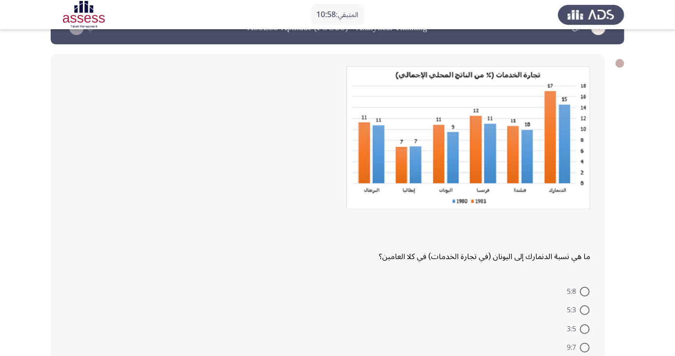
scroll to position [31, 0]
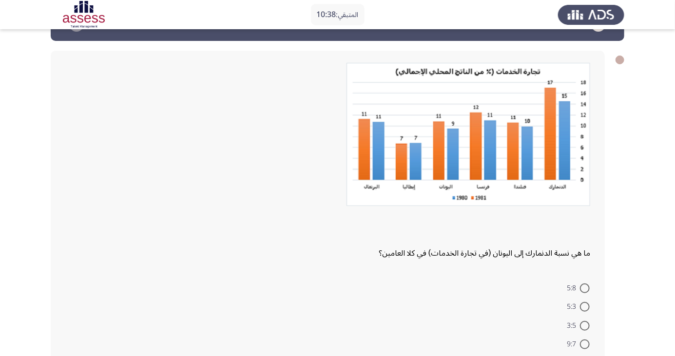
click at [544, 272] on div "ما هي نسبة الدنمارك إلى اليونان (في تجارة الخدمات) في كلا العامين؟ 5:8 5:3 3:5 …" at bounding box center [328, 218] width 554 height 334
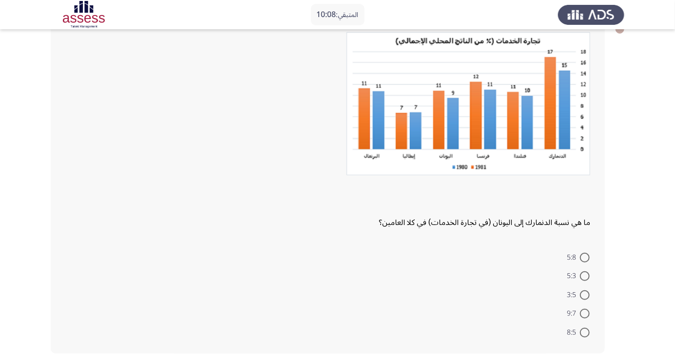
scroll to position [61, 0]
click at [587, 314] on span at bounding box center [585, 315] width 10 height 10
click at [587, 314] on input "9:7" at bounding box center [585, 315] width 10 height 10
radio input "true"
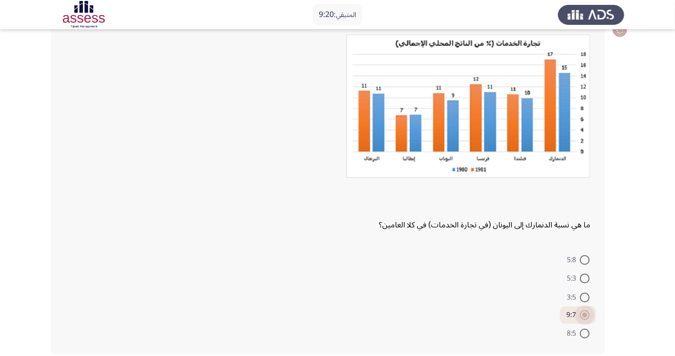
click at [587, 314] on span at bounding box center [585, 315] width 10 height 10
click at [587, 314] on input "9:7" at bounding box center [585, 315] width 10 height 10
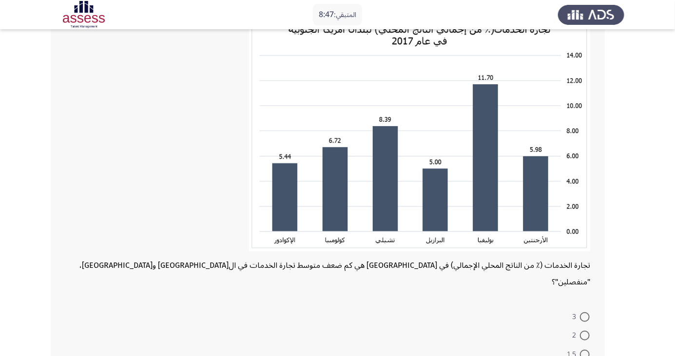
scroll to position [82, 0]
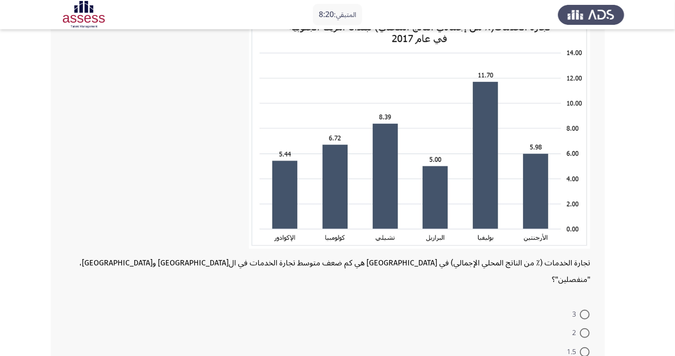
click at [491, 210] on img at bounding box center [419, 130] width 341 height 237
radio input "true"
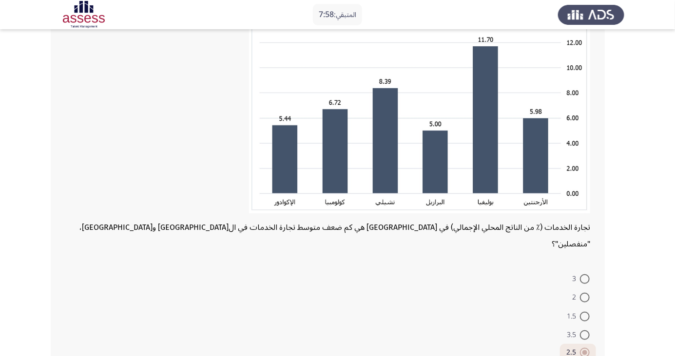
scroll to position [118, 0]
click at [585, 292] on span at bounding box center [585, 297] width 10 height 10
click at [585, 292] on input "2" at bounding box center [585, 297] width 10 height 10
radio input "true"
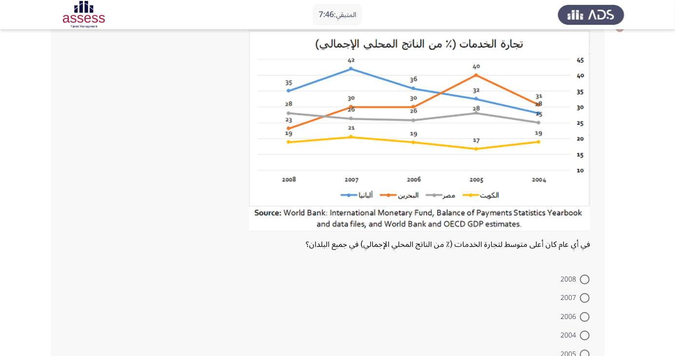
scroll to position [64, 0]
click at [541, 191] on img at bounding box center [419, 130] width 341 height 200
click at [585, 300] on span at bounding box center [585, 297] width 10 height 10
click at [585, 300] on input "2007" at bounding box center [585, 297] width 10 height 10
radio input "true"
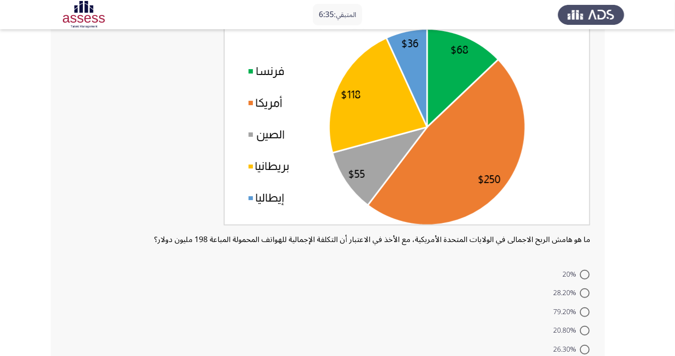
scroll to position [94, 0]
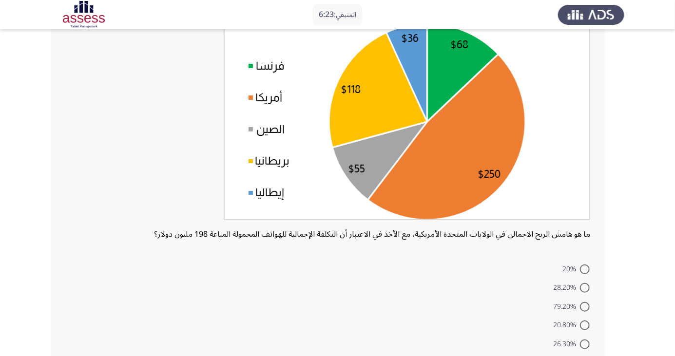
click at [585, 306] on span at bounding box center [585, 307] width 10 height 10
click at [585, 306] on input "79.20%" at bounding box center [585, 307] width 10 height 10
radio input "true"
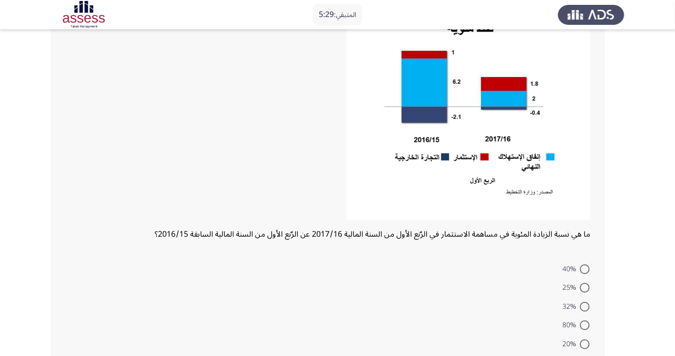
scroll to position [116, 0]
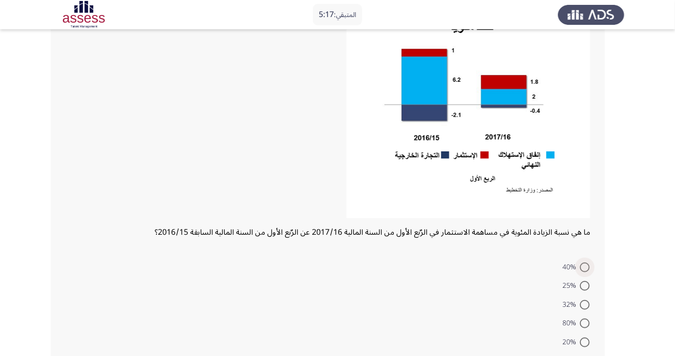
click at [585, 266] on span at bounding box center [585, 268] width 10 height 10
click at [585, 266] on input "40%" at bounding box center [585, 268] width 10 height 10
radio input "true"
click at [585, 322] on span at bounding box center [585, 323] width 10 height 10
click at [585, 322] on input "80%" at bounding box center [585, 323] width 10 height 10
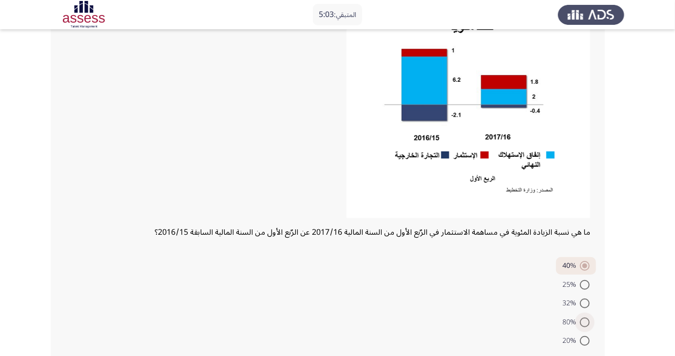
radio input "true"
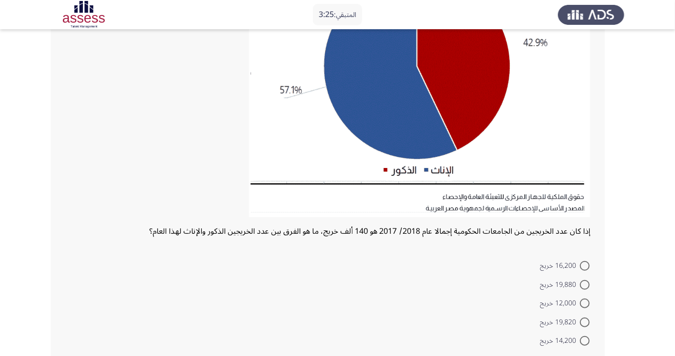
scroll to position [167, 0]
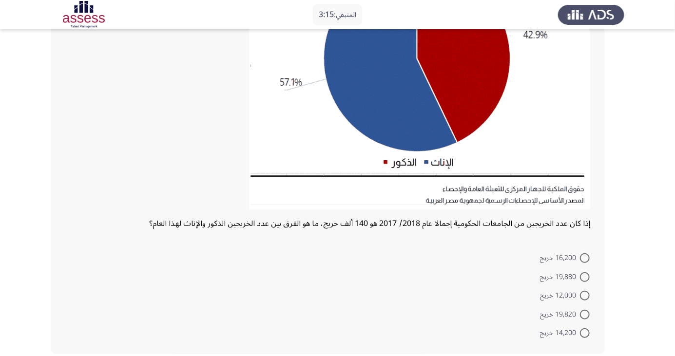
click at [585, 277] on span at bounding box center [585, 277] width 10 height 10
click at [585, 277] on input "19,880 خريج" at bounding box center [585, 277] width 10 height 10
radio input "true"
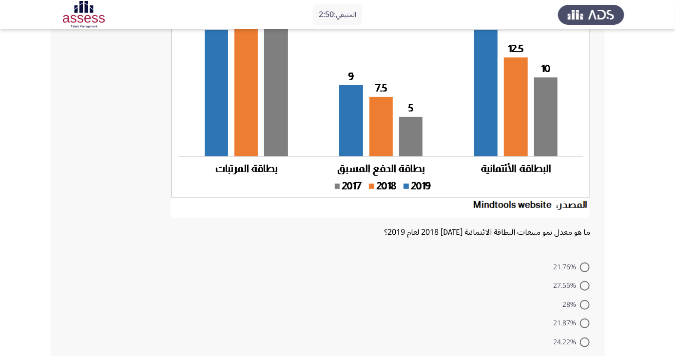
scroll to position [123, 0]
click at [585, 344] on span at bounding box center [585, 343] width 10 height 10
click at [585, 344] on input "24.22%" at bounding box center [585, 343] width 10 height 10
radio input "true"
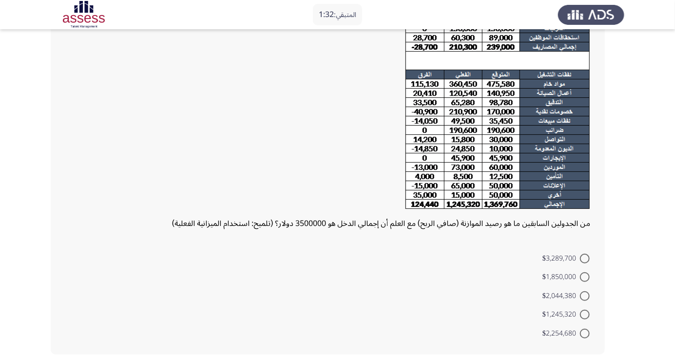
scroll to position [98, 0]
click at [585, 314] on span at bounding box center [585, 315] width 10 height 10
click at [585, 314] on input "$1,245,320" at bounding box center [585, 315] width 10 height 10
radio input "true"
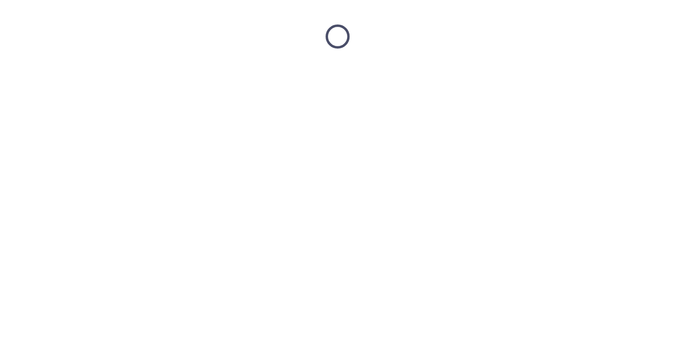
scroll to position [0, 0]
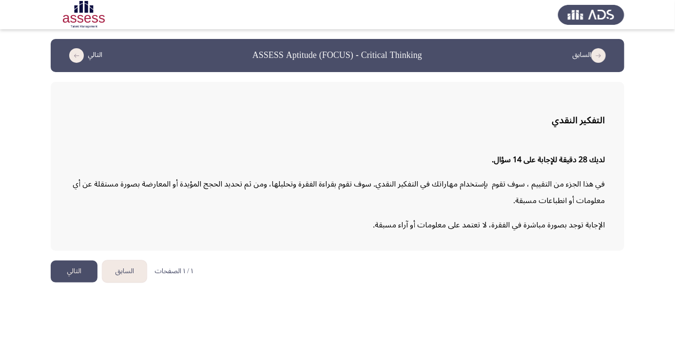
click at [0, 292] on html "السابق ASSESS Aptitude (FOCUS) - Critical Thinking التالي التفكير النقدي لديك 2…" at bounding box center [337, 146] width 675 height 292
click at [583, 146] on div "لديك 28 دقيقة للإجابة على 14 سؤال. في هذا الجزء من التقييم ، سوف تقوم بإستخدام …" at bounding box center [337, 192] width 534 height 97
click at [70, 276] on button "التالي" at bounding box center [74, 272] width 47 height 22
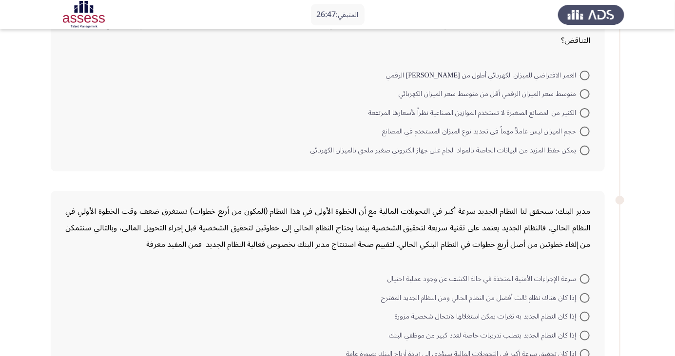
scroll to position [105, 0]
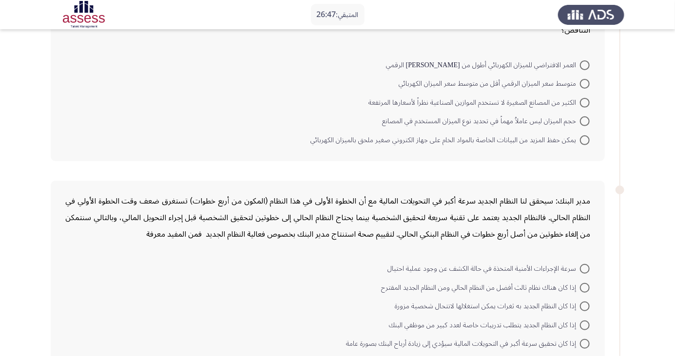
click at [588, 142] on span at bounding box center [585, 140] width 10 height 10
click at [588, 142] on input "يمكن حفظ المزيد من البيانات الخاصة بالمواد الخام على جهاز الكتروني صغير ملحق با…" at bounding box center [585, 140] width 10 height 10
radio input "true"
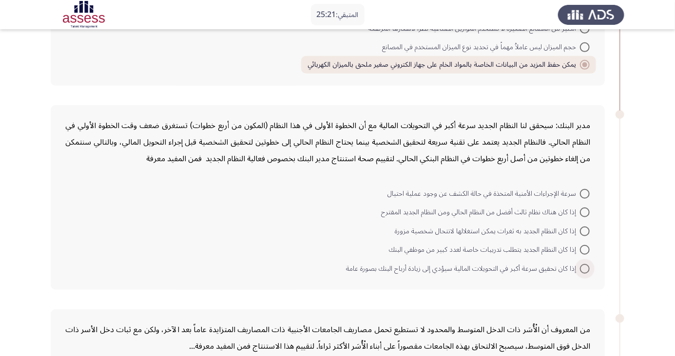
scroll to position [189, 0]
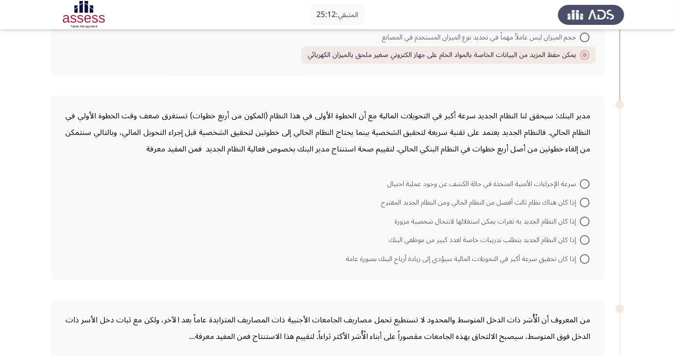
click at [585, 258] on span at bounding box center [585, 259] width 10 height 10
click at [585, 258] on input "إذا كان تحقيق سرعة أكبر في التحويلات المالية سيؤدي إلى زيادة أرباح البنك بصورة …" at bounding box center [585, 259] width 10 height 10
radio input "true"
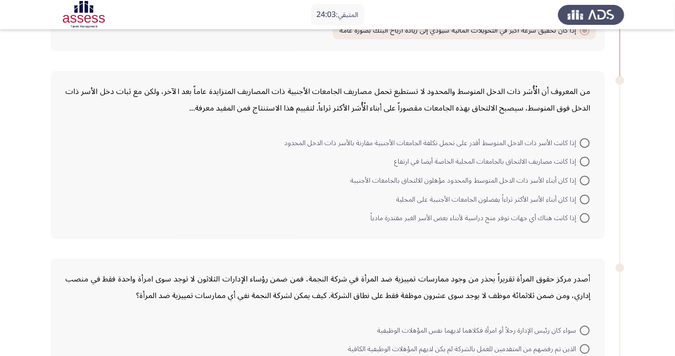
scroll to position [444, 0]
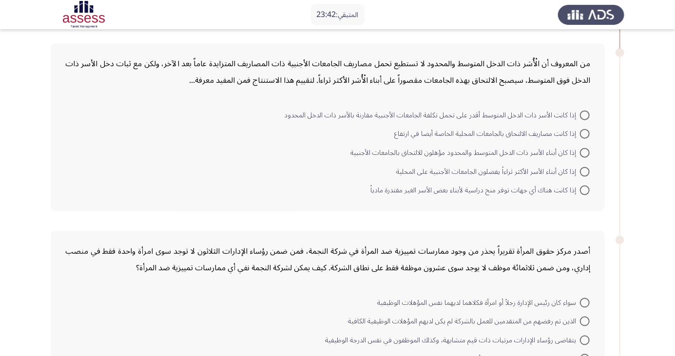
click at [586, 192] on span at bounding box center [585, 191] width 10 height 10
click at [586, 192] on input "إذا كانت هناك أي جهات توفر منح دراسية لأبناء بعض الأسر الغير مقتدرة مادياً" at bounding box center [585, 191] width 10 height 10
radio input "true"
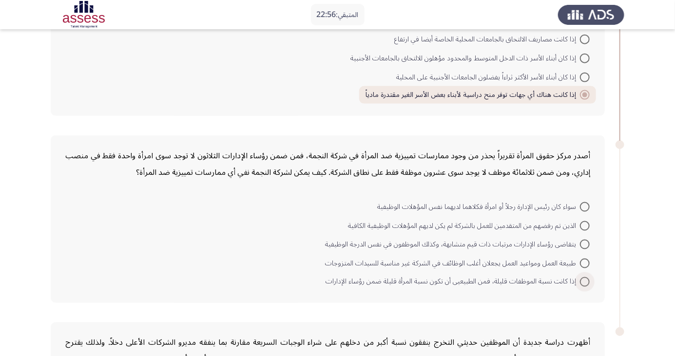
scroll to position [538, 0]
click at [571, 285] on span "إذا كانت نسبة الموظفات قليلة، فمن الطبيعيى أن تكون نسبة المرأة قليلة ضمن رؤساء …" at bounding box center [452, 283] width 254 height 12
click at [580, 285] on input "إذا كانت نسبة الموظفات قليلة، فمن الطبيعيى أن تكون نسبة المرأة قليلة ضمن رؤساء …" at bounding box center [585, 283] width 10 height 10
radio input "true"
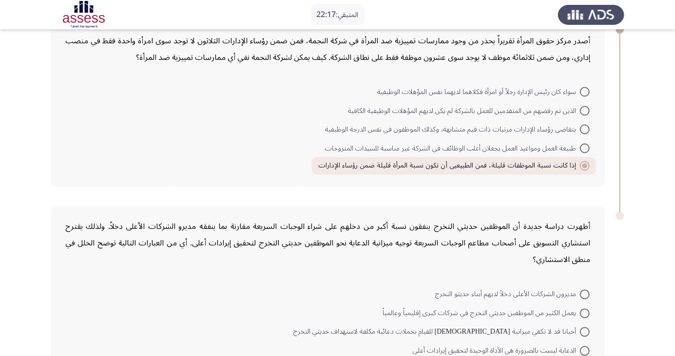
scroll to position [688, 0]
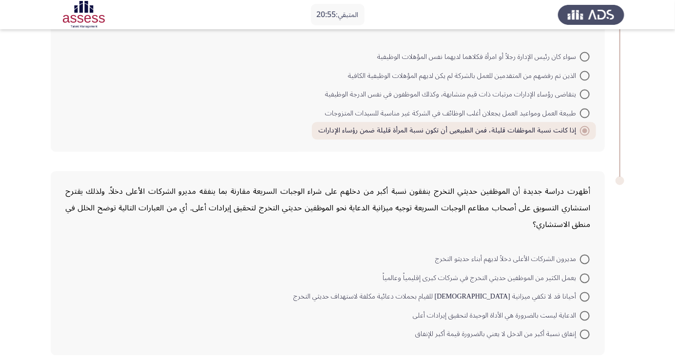
click at [553, 310] on span "الدعاية ليست بالضرورة هي الأداة الوحيدة لتحقيق إيرادات أعلى" at bounding box center [496, 316] width 167 height 12
click at [580, 311] on input "الدعاية ليست بالضرورة هي الأداة الوحيدة لتحقيق إيرادات أعلى" at bounding box center [585, 316] width 10 height 10
radio input "true"
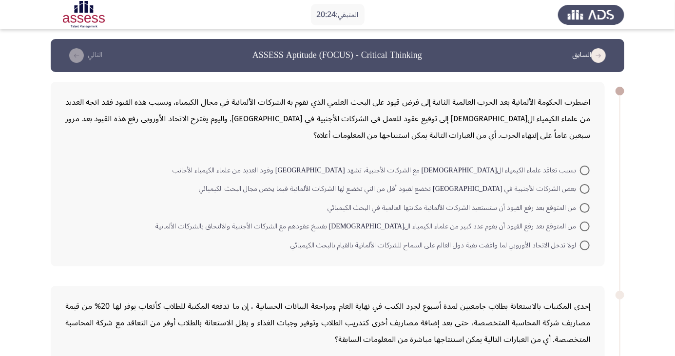
click at [279, 255] on div "اضطرت الحكومة الألمانية بعد الحرب العالمية الثانية إلى فرض قيود على البحث العلم…" at bounding box center [328, 174] width 554 height 185
click at [468, 144] on div "اضطرت الحكومة الألمانية بعد الحرب العالمية الثانية إلى فرض قيود على البحث العلم…" at bounding box center [328, 174] width 554 height 185
click at [460, 150] on div "اضطرت الحكومة الألمانية بعد الحرب العالمية الثانية إلى فرض قيود على البحث العلم…" at bounding box center [328, 174] width 554 height 185
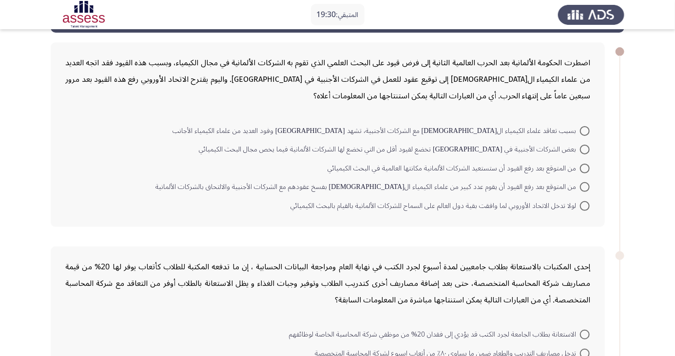
scroll to position [40, 0]
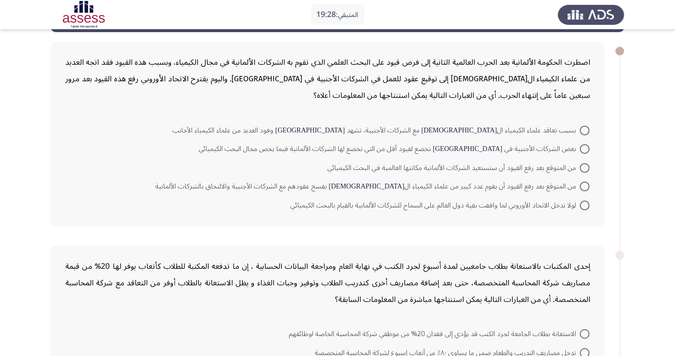
click at [324, 263] on div "إحدى المكتبات بالاستعانة بطلاب جامعيين لمدة أسبوع لجرد الكتب في نهاية العام ومر…" at bounding box center [327, 283] width 525 height 50
click at [579, 222] on div "اضطرت الحكومة الألمانية بعد الحرب العالمية الثانية إلى فرض قيود على البحث العلم…" at bounding box center [328, 134] width 554 height 185
click at [585, 205] on span at bounding box center [585, 206] width 10 height 10
click at [585, 205] on input "لولا تدخل الاتحاد الأوروبي لما وافقت بقية دول العالم على السماح للشركات الألمان…" at bounding box center [585, 206] width 10 height 10
radio input "true"
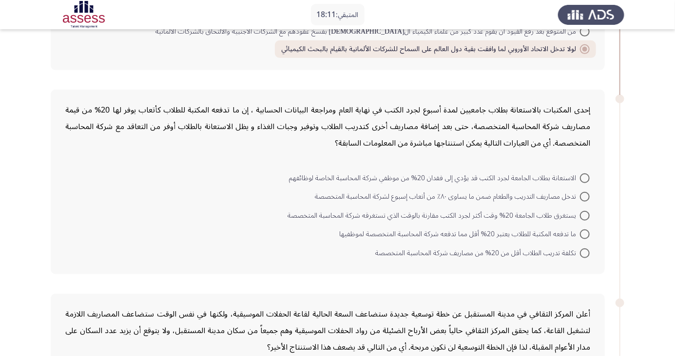
scroll to position [195, 0]
click at [584, 261] on mat-radio-button "تكلفة تدريب الطلاب أقل من 20% من مصاريف شركة المحاسبة المتخصصة" at bounding box center [482, 252] width 227 height 19
click at [587, 253] on span at bounding box center [585, 253] width 10 height 10
click at [587, 253] on input "تكلفة تدريب الطلاب أقل من 20% من مصاريف شركة المحاسبة المتخصصة" at bounding box center [585, 253] width 10 height 10
radio input "true"
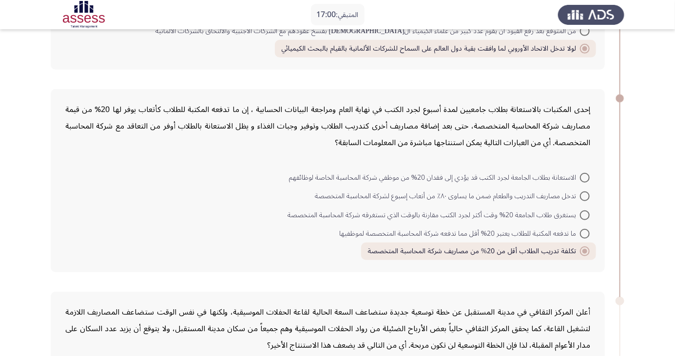
click at [534, 270] on div "إحدى المكتبات بالاستعانة بطلاب جامعيين لمدة أسبوع لجرد الكتب في نهاية العام ومر…" at bounding box center [328, 180] width 554 height 183
click at [583, 253] on span at bounding box center [585, 251] width 10 height 10
click at [583, 253] on input "تكلفة تدريب الطلاب أقل من 20% من مصاريف شركة المحاسبة المتخصصة" at bounding box center [585, 251] width 10 height 10
click at [585, 236] on span at bounding box center [585, 234] width 10 height 10
click at [585, 236] on input "ما تدفعه المكتبة للطلاب يعتبر 20% أقل مما تدفعه شركة المحاسبة المتخصصة لموظفيها" at bounding box center [585, 234] width 10 height 10
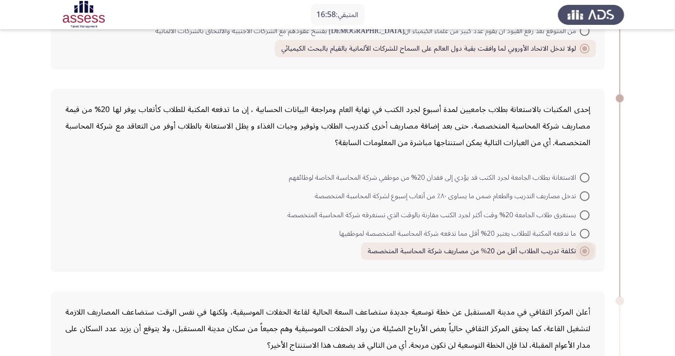
radio input "true"
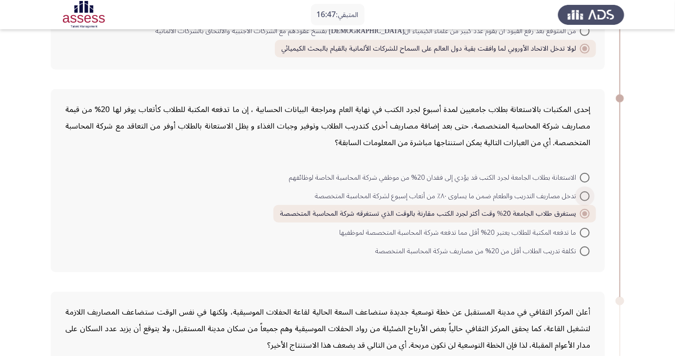
click at [585, 195] on span at bounding box center [585, 196] width 10 height 10
click at [585, 195] on input "تدخل مصاريف التدريب والطعام ضمن ما يساوى ٨٠٪ من أتعاب إسبوع لشركة المحاسبة المت…" at bounding box center [585, 196] width 10 height 10
radio input "true"
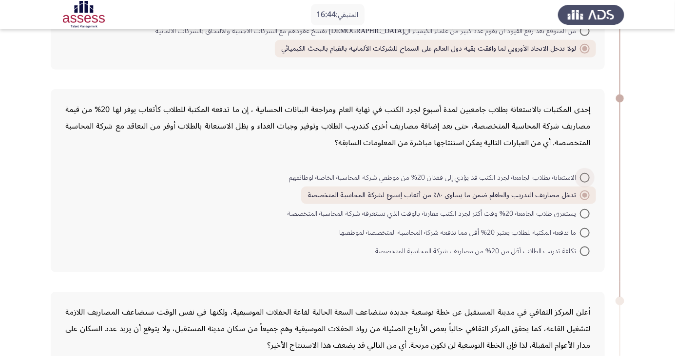
click at [585, 176] on span at bounding box center [585, 178] width 10 height 10
click at [585, 176] on input "الاستعانة بطلاب الجامعة لجرد الكتب قد يؤدي إلى فقدان 20% من موظفي شركة المحاسبة…" at bounding box center [585, 178] width 10 height 10
radio input "true"
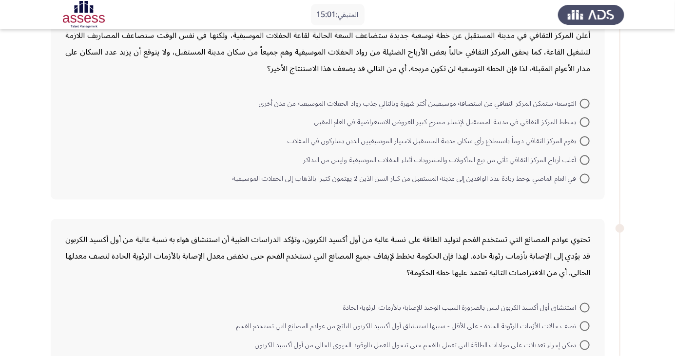
scroll to position [488, 0]
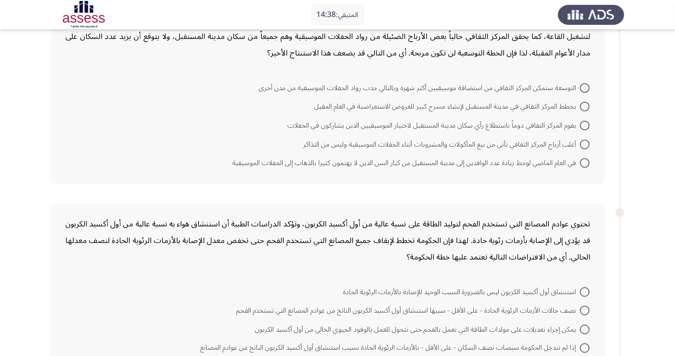
click at [582, 101] on label "يخطط المركز الثقافي في مدينة المستقبل لإنشاء مسرح كبير للعروض الاستعراضية في ال…" at bounding box center [451, 107] width 275 height 12
click at [582, 102] on input "يخطط المركز الثقافي في مدينة المستقبل لإنشاء مسرح كبير للعروض الاستعراضية في ال…" at bounding box center [585, 107] width 10 height 10
radio input "true"
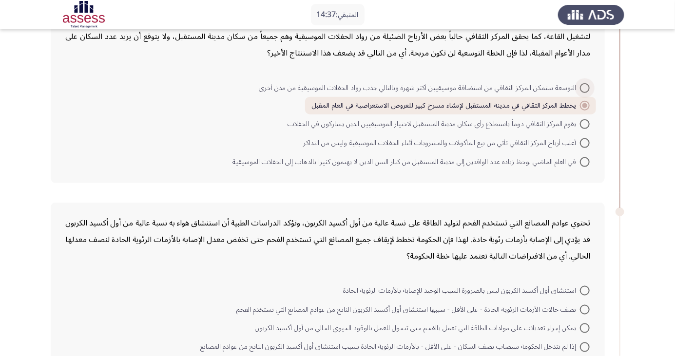
click at [585, 87] on span at bounding box center [585, 88] width 10 height 10
click at [585, 87] on input "التوسعة ستمكن المركز الثقافي من استضافة موسيقيين أكثر شهرة وبالتالي جذب رواد ال…" at bounding box center [585, 88] width 10 height 10
radio input "true"
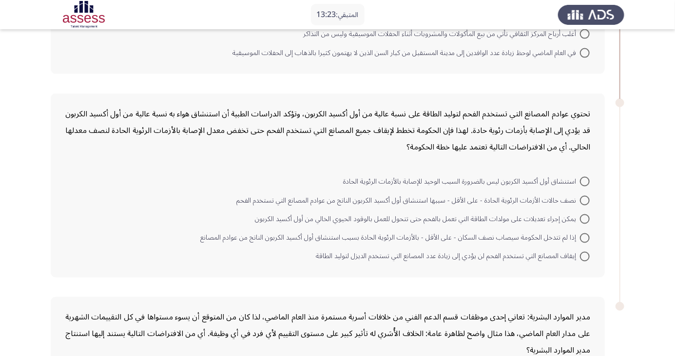
scroll to position [568, 0]
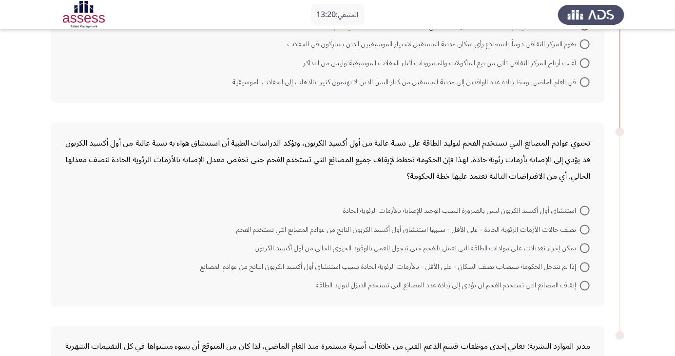
click at [585, 246] on span at bounding box center [585, 249] width 10 height 10
click at [585, 246] on input "يمكن إجراء تعديلات على مولدات الطاقة التي تعمل بالفحم حتى تتحول للعمل بالوقود ا…" at bounding box center [585, 249] width 10 height 10
radio input "true"
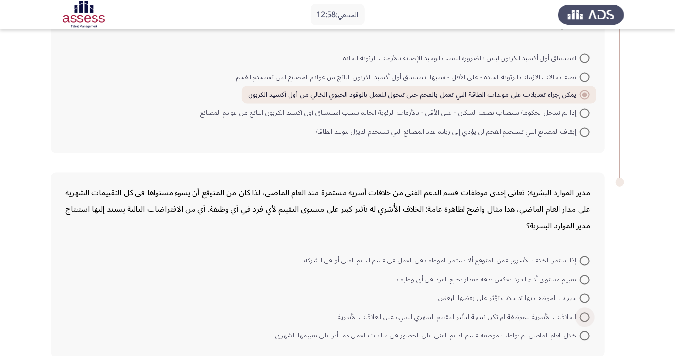
scroll to position [721, 0]
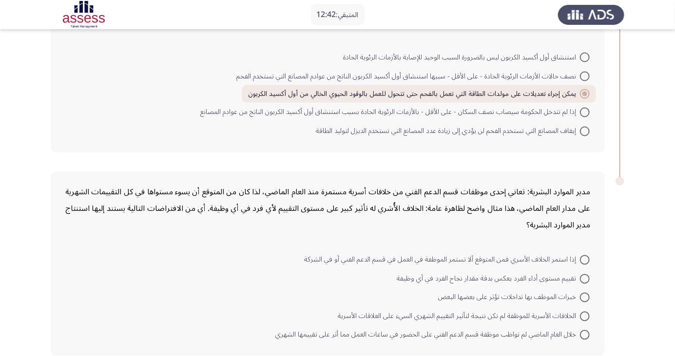
click at [579, 355] on div "مدير الموارد البشرية: تعاني إحدى موظفات قسم الدعم الفني من خلافات أسرية مستمرة …" at bounding box center [337, 264] width 573 height 204
click at [548, 226] on div "مدير الموارد البشرية: تعاني إحدى موظفات قسم الدعم الفني من خلافات أسرية مستمرة …" at bounding box center [327, 209] width 525 height 50
click at [585, 277] on span at bounding box center [585, 279] width 10 height 10
click at [585, 277] on input "تقييم مستوى أداء الفرد يعكس بدقة مقدار نجاح الفرد في أي وظيفة" at bounding box center [585, 279] width 10 height 10
radio input "true"
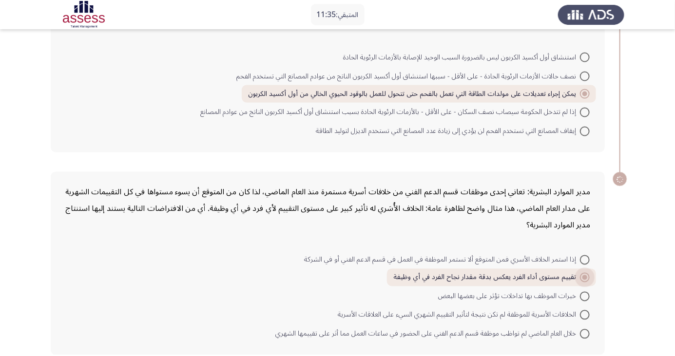
scroll to position [720, 0]
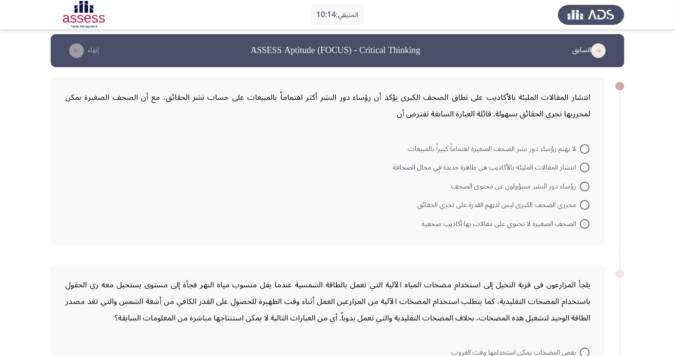
scroll to position [0, 0]
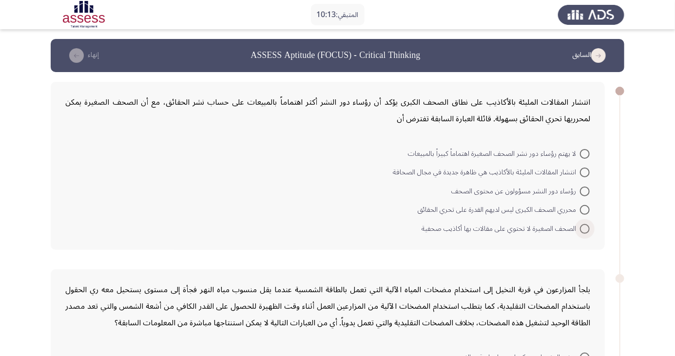
click at [584, 232] on span at bounding box center [585, 229] width 10 height 10
click at [584, 232] on input "الصحف الصغيرة لا تحتوي على مقالات بها أكاذيب صحفية" at bounding box center [585, 229] width 10 height 10
radio input "true"
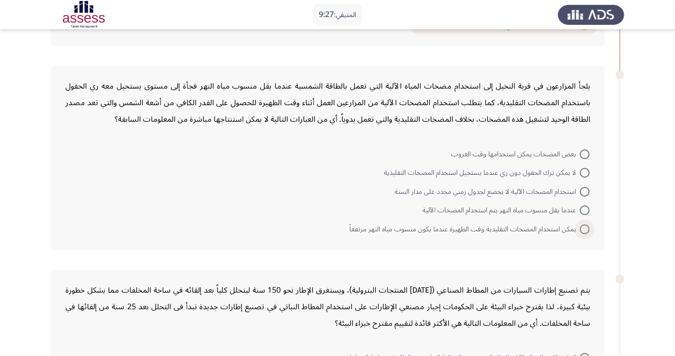
scroll to position [197, 0]
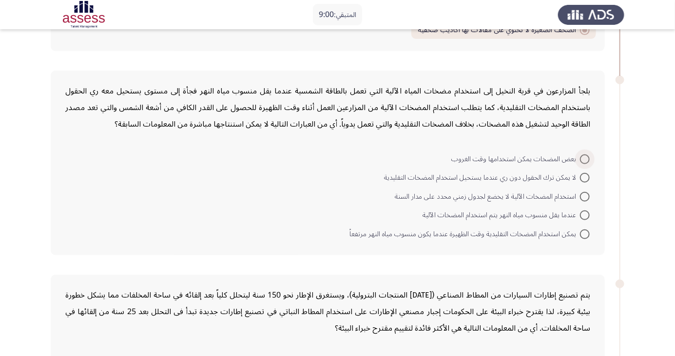
click at [585, 158] on span at bounding box center [585, 159] width 10 height 10
click at [585, 158] on input "بعض المضخات يمكن استخدامها وقت الغروب" at bounding box center [585, 159] width 10 height 10
radio input "true"
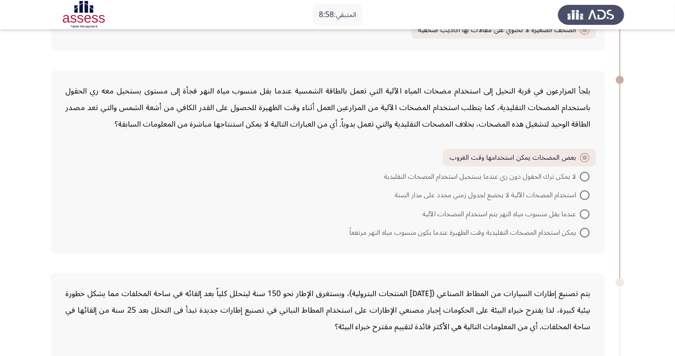
click at [585, 157] on span at bounding box center [584, 157] width 5 height 5
click at [585, 157] on input "بعض المضخات يمكن استخدامها وقت الغروب" at bounding box center [585, 158] width 10 height 10
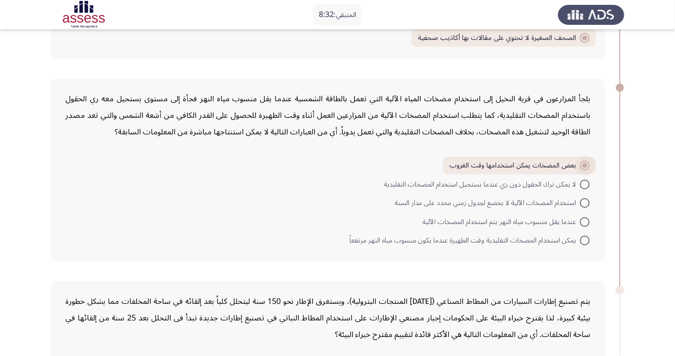
scroll to position [179, 0]
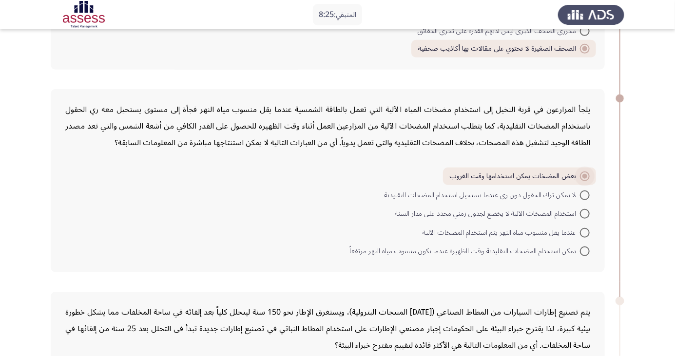
click at [585, 194] on span at bounding box center [585, 195] width 10 height 10
click at [585, 194] on input "لا يمكن ترك الحقول دون ري عندما يستحيل استخدام المضخات التقليدية" at bounding box center [585, 195] width 10 height 10
radio input "true"
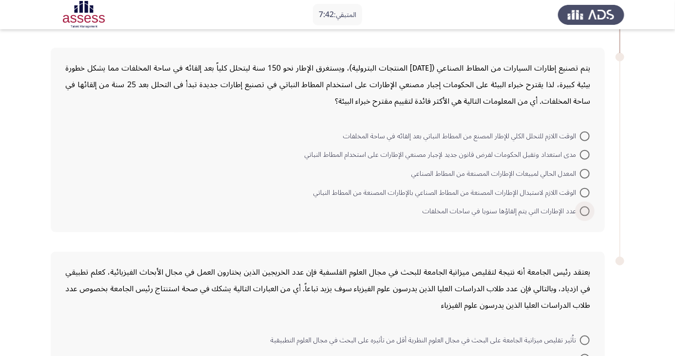
scroll to position [423, 0]
click at [481, 233] on div "يتم تصنيع إطارات السيارات من المطاط الصناعي (أحد المنتجات البترولية)، ويستغرق ا…" at bounding box center [337, 140] width 573 height 204
click at [584, 156] on span at bounding box center [585, 155] width 10 height 10
click at [584, 156] on input "مدى استعداد وتقبل الحكومات لفرض قانون جديد لإجبار مصنعي الإطارات على استخدام ال…" at bounding box center [585, 155] width 10 height 10
radio input "true"
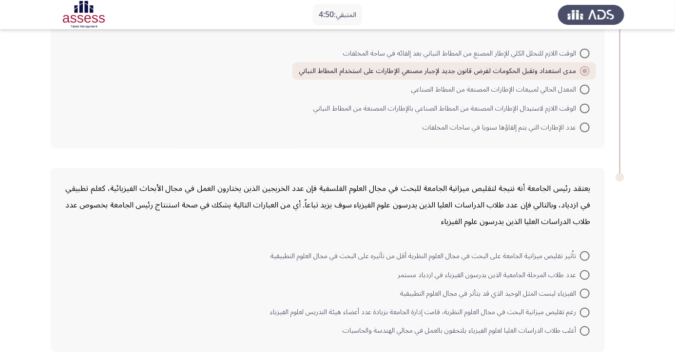
scroll to position [498, 0]
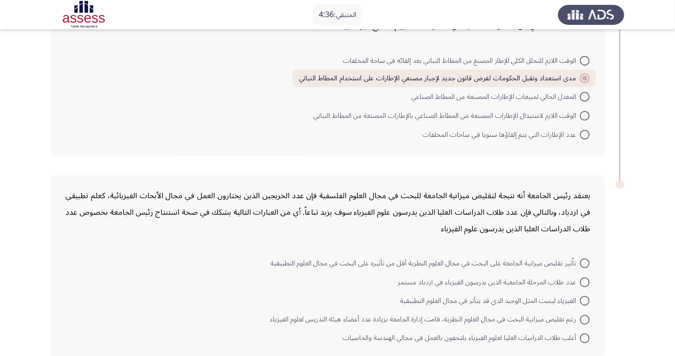
click at [585, 300] on span at bounding box center [585, 301] width 10 height 10
click at [585, 300] on input "الفيزياء ليست المثل الوحيد الذي قد يتأثر في مجال العلوم التطبيقية" at bounding box center [585, 301] width 10 height 10
radio input "true"
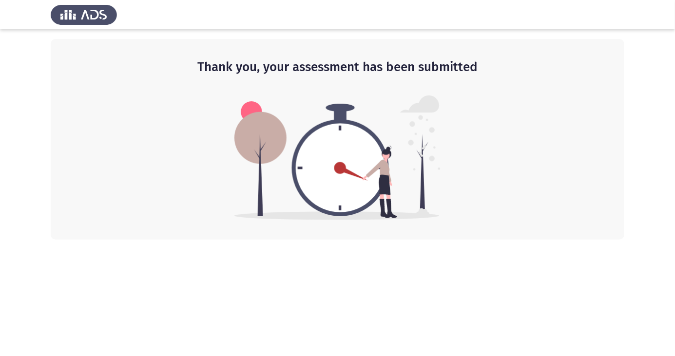
click at [0, 8] on div at bounding box center [337, 14] width 675 height 29
click at [0, 5] on div at bounding box center [337, 14] width 675 height 29
click at [604, 219] on div "Thank you, your assessment has been submitted" at bounding box center [337, 139] width 573 height 201
click at [617, 201] on div "Thank you, your assessment has been submitted" at bounding box center [337, 139] width 573 height 201
click at [602, 240] on html "Thank you, your assessment has been submitted" at bounding box center [337, 120] width 675 height 240
